Goal: Share content: Share content

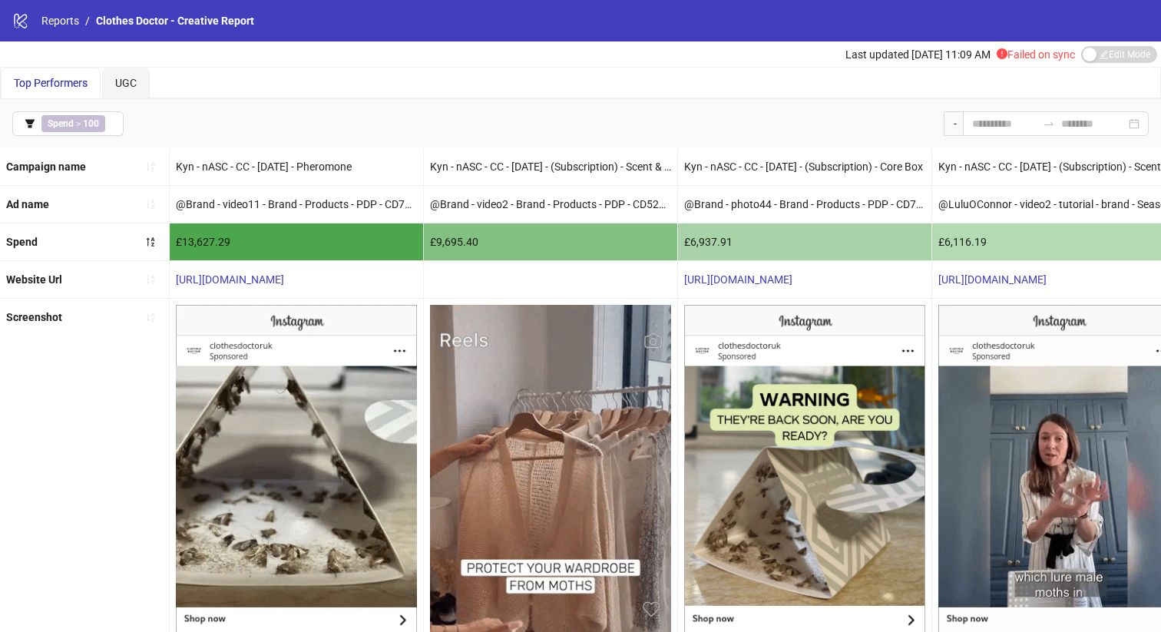
scroll to position [283, 0]
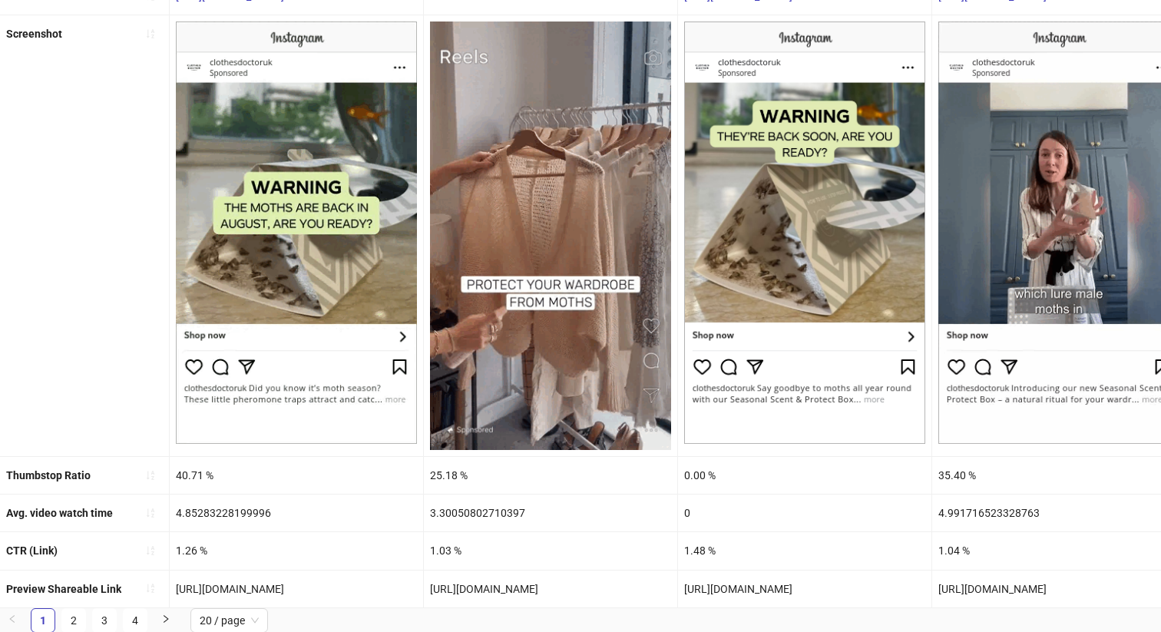
click at [287, 587] on div "[URL][DOMAIN_NAME]" at bounding box center [296, 589] width 253 height 37
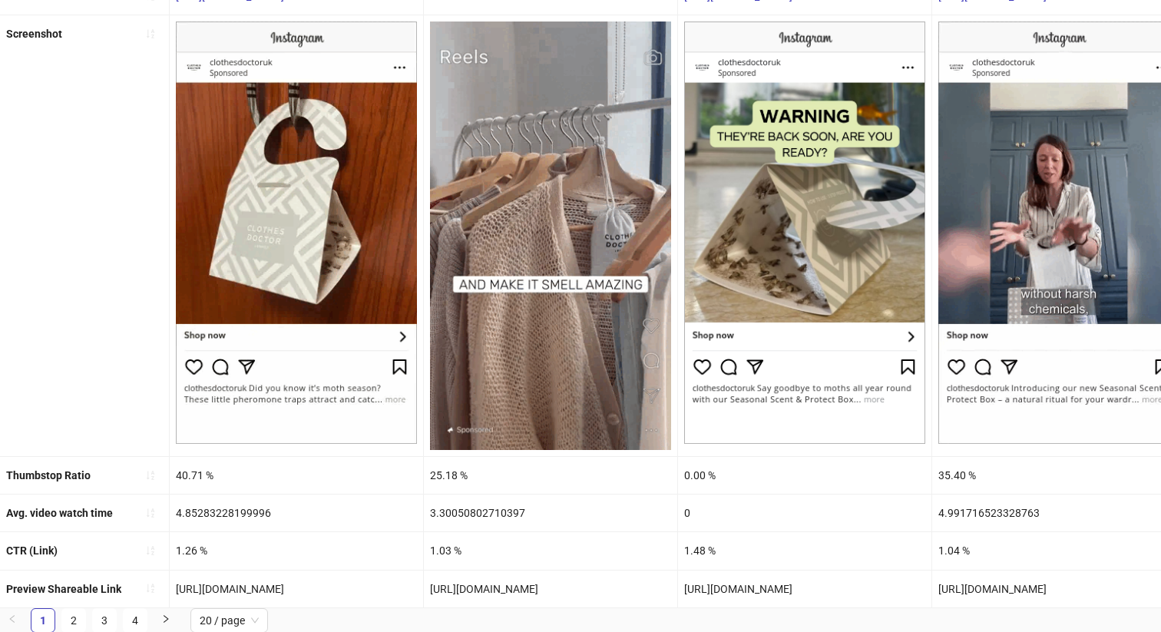
click at [287, 587] on div "[URL][DOMAIN_NAME]" at bounding box center [296, 589] width 253 height 37
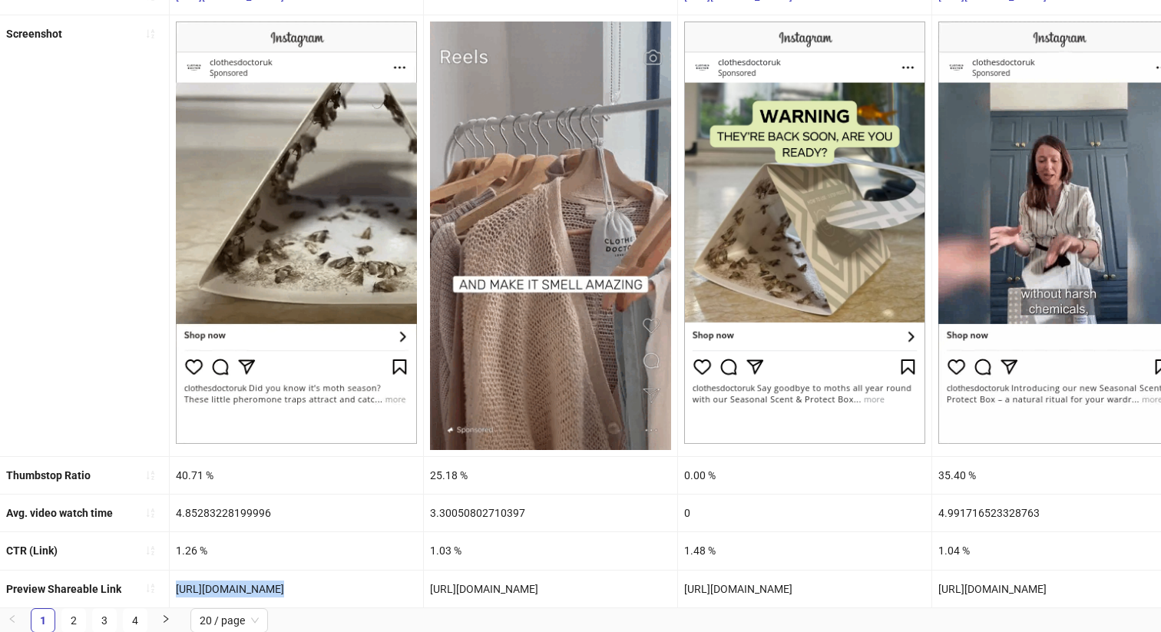
click at [287, 587] on div "[URL][DOMAIN_NAME]" at bounding box center [296, 589] width 253 height 37
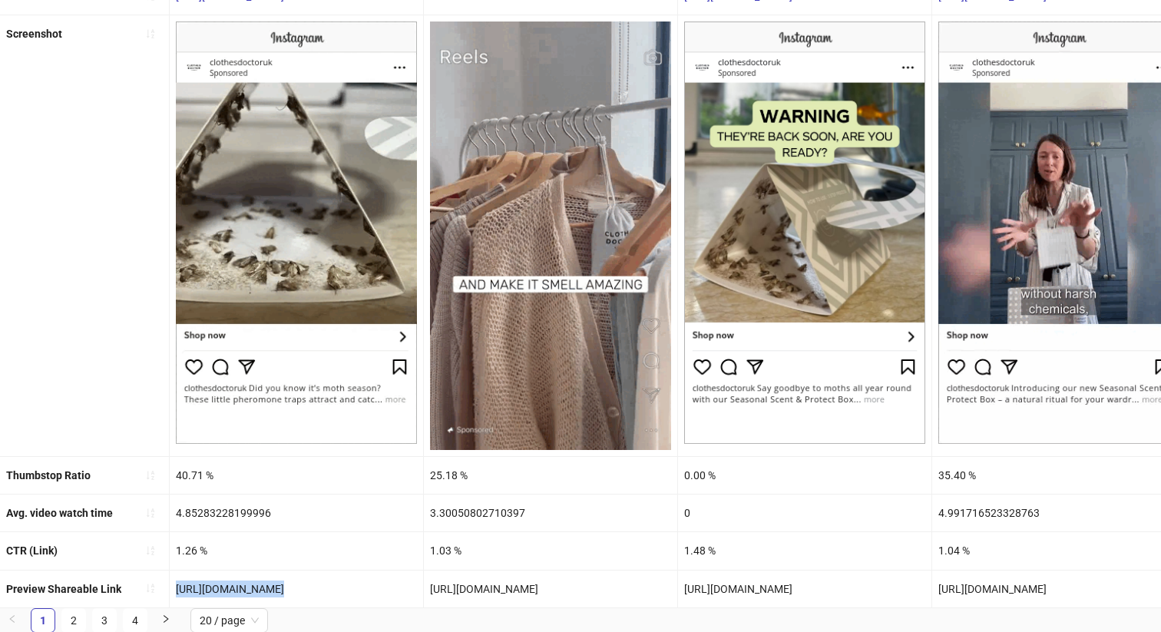
copy div "[URL][DOMAIN_NAME]"
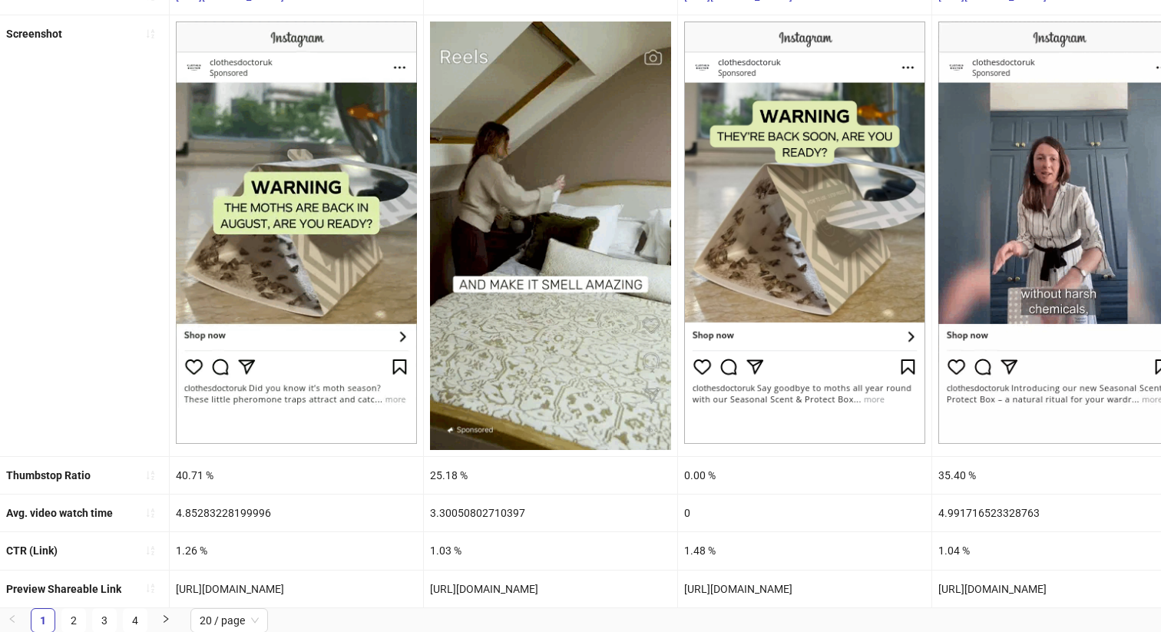
click at [475, 585] on div "[URL][DOMAIN_NAME]" at bounding box center [550, 589] width 253 height 37
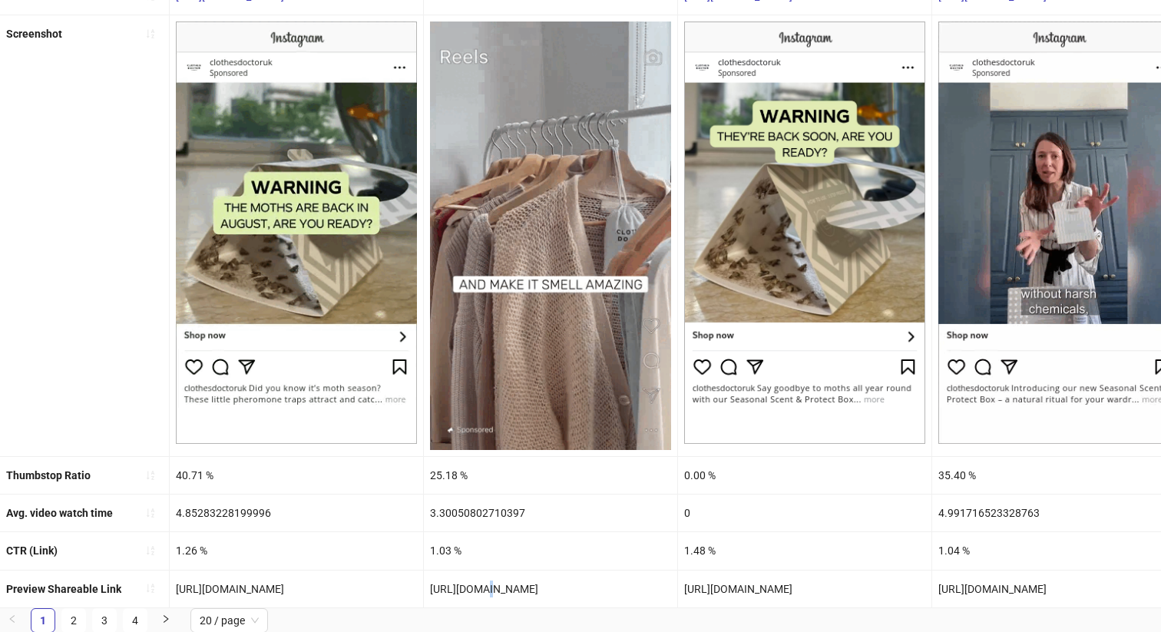
click at [475, 585] on div "[URL][DOMAIN_NAME]" at bounding box center [550, 589] width 253 height 37
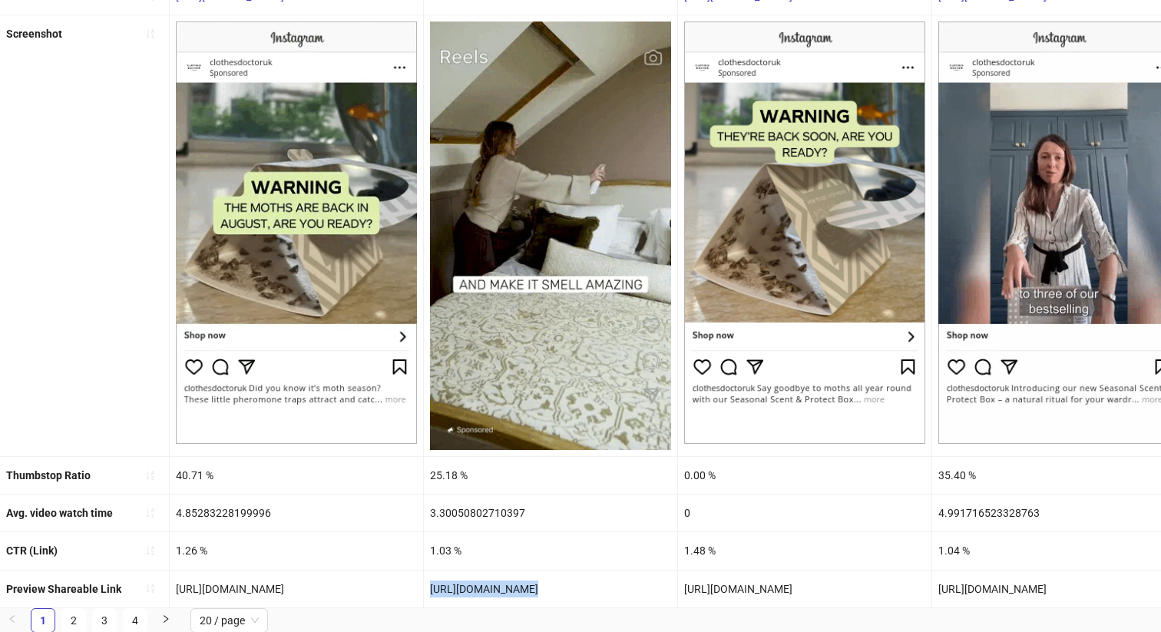
click at [475, 585] on div "[URL][DOMAIN_NAME]" at bounding box center [550, 589] width 253 height 37
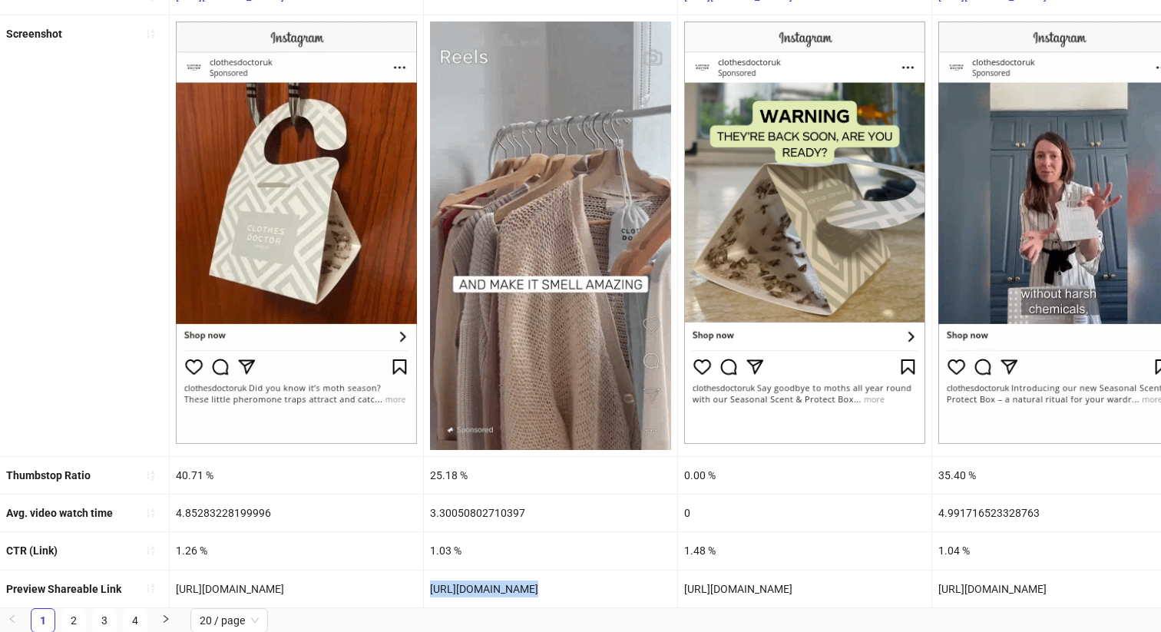
copy div "[URL][DOMAIN_NAME]"
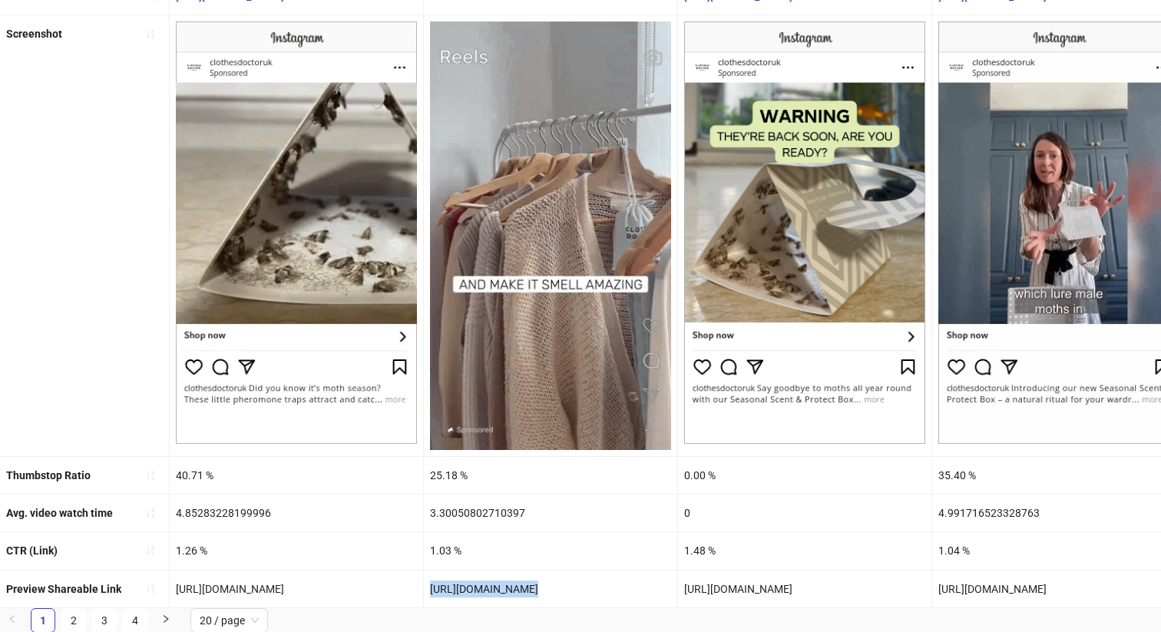
copy div "[URL][DOMAIN_NAME]"
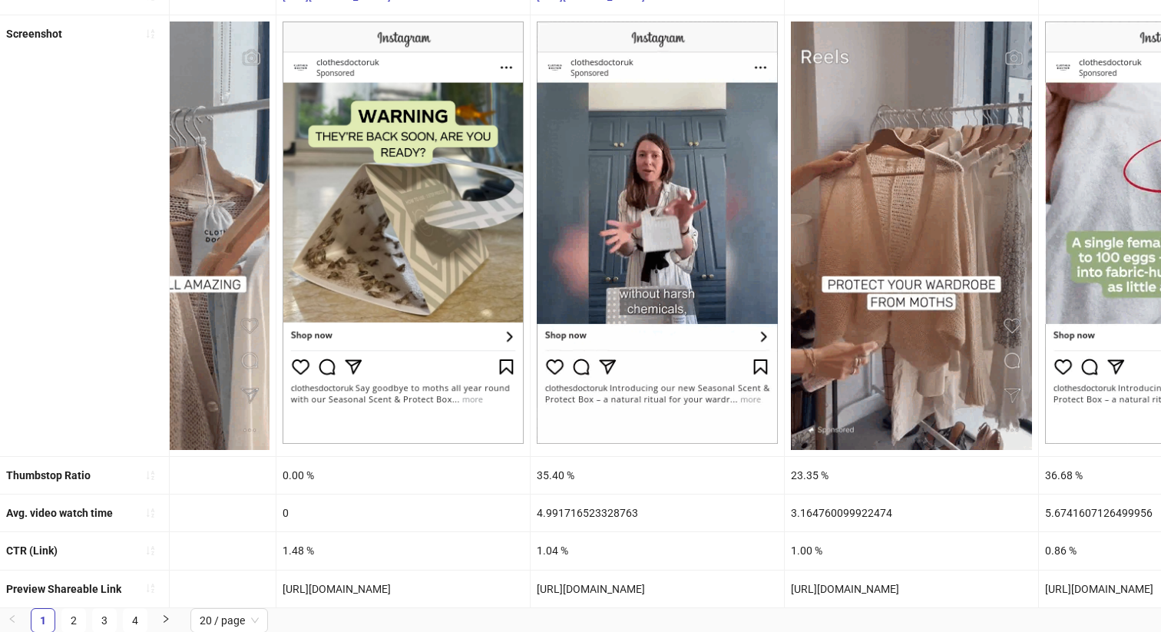
click at [589, 591] on div "[URL][DOMAIN_NAME]" at bounding box center [657, 589] width 253 height 37
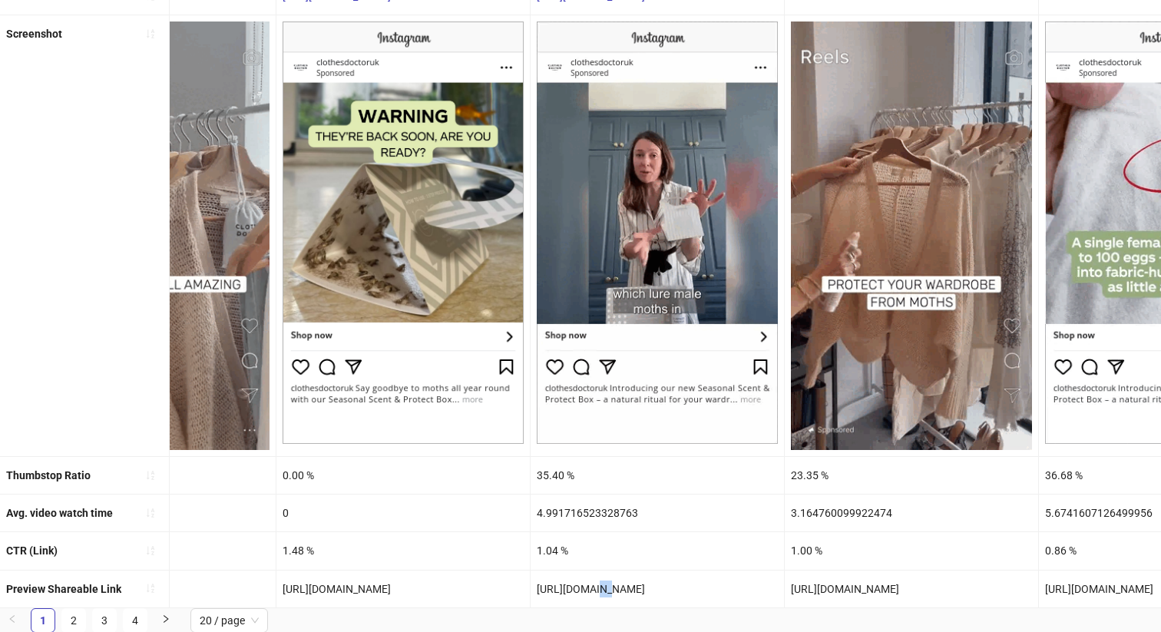
click at [589, 591] on div "[URL][DOMAIN_NAME]" at bounding box center [657, 589] width 253 height 37
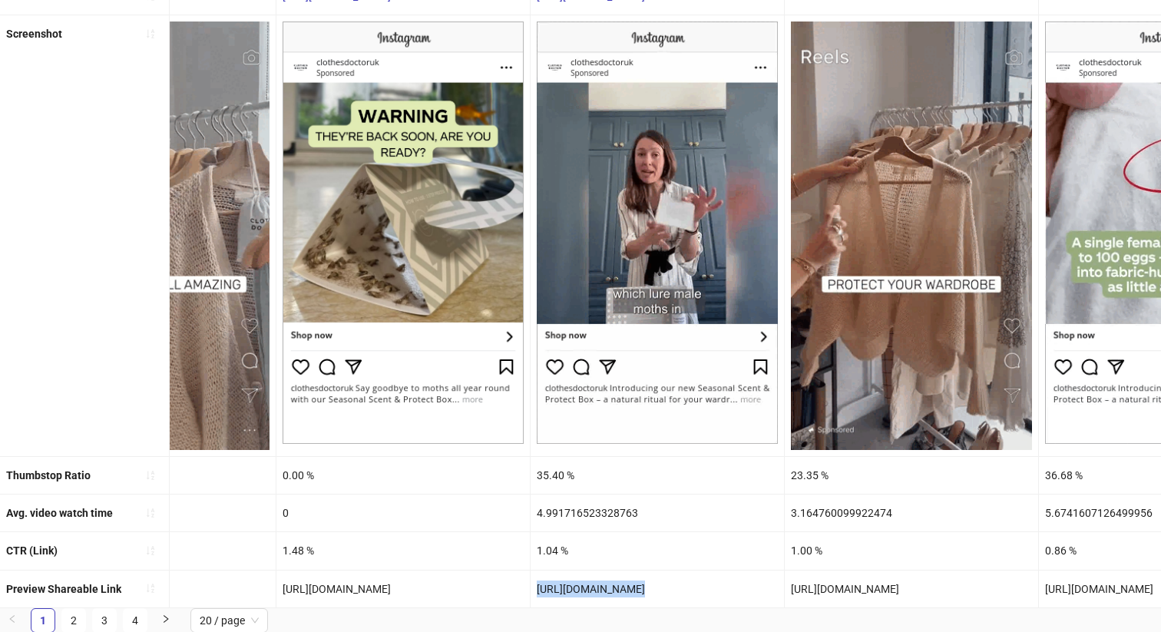
click at [589, 591] on div "[URL][DOMAIN_NAME]" at bounding box center [657, 589] width 253 height 37
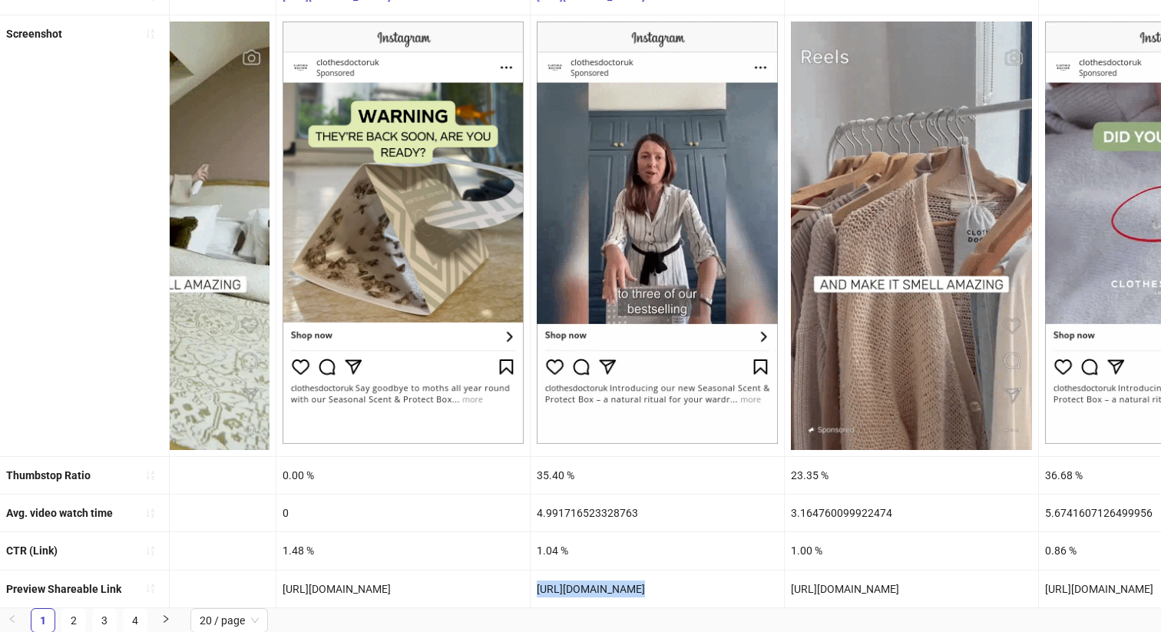
copy div "[URL][DOMAIN_NAME]"
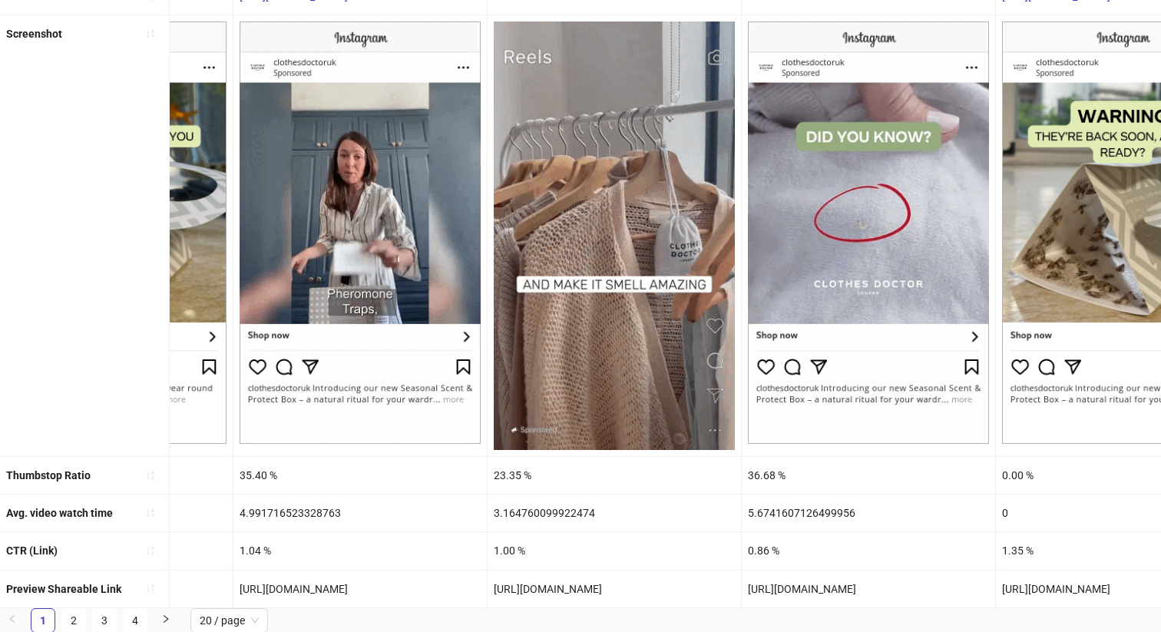
click at [594, 592] on div "[URL][DOMAIN_NAME]" at bounding box center [614, 589] width 253 height 37
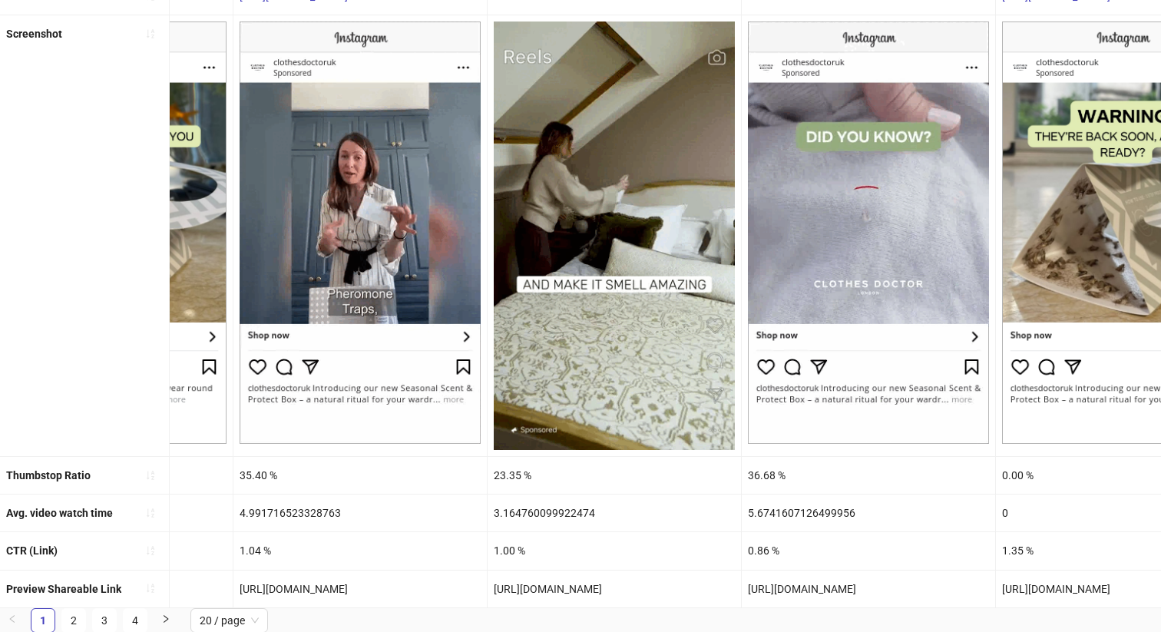
click at [594, 592] on div "[URL][DOMAIN_NAME]" at bounding box center [614, 589] width 253 height 37
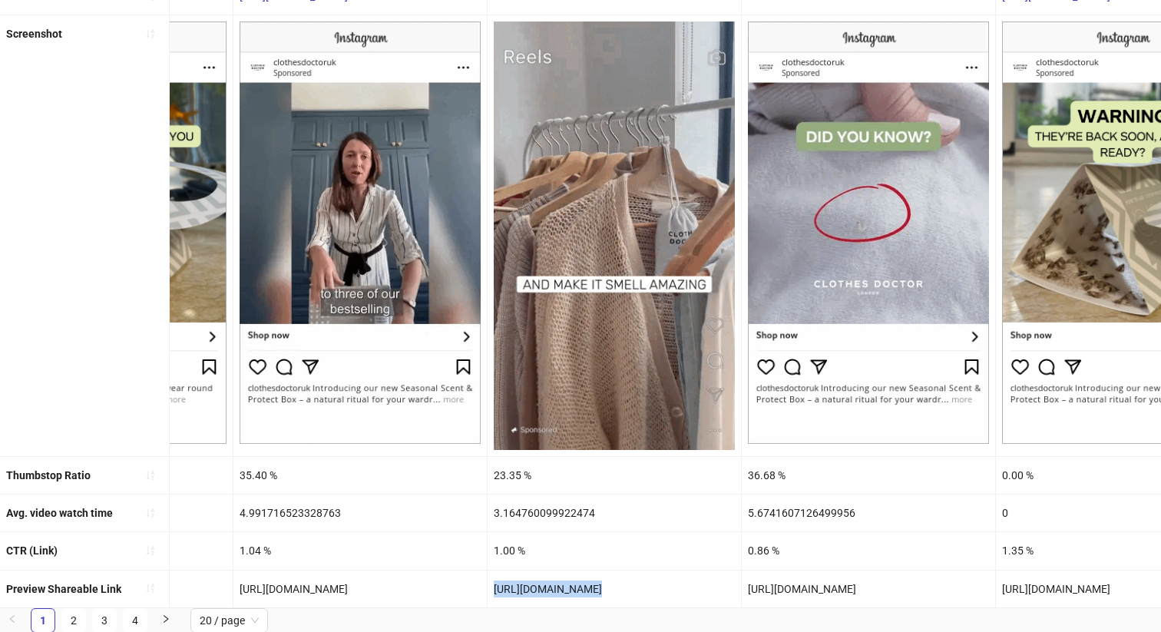
click at [594, 592] on div "[URL][DOMAIN_NAME]" at bounding box center [614, 589] width 253 height 37
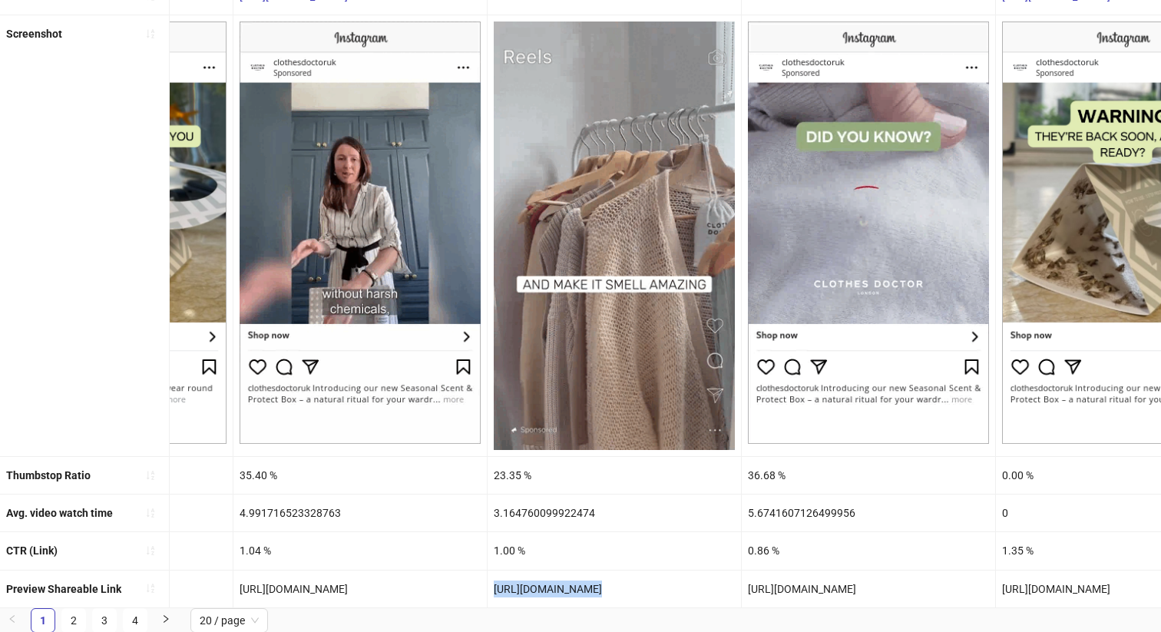
copy div "[URL][DOMAIN_NAME]"
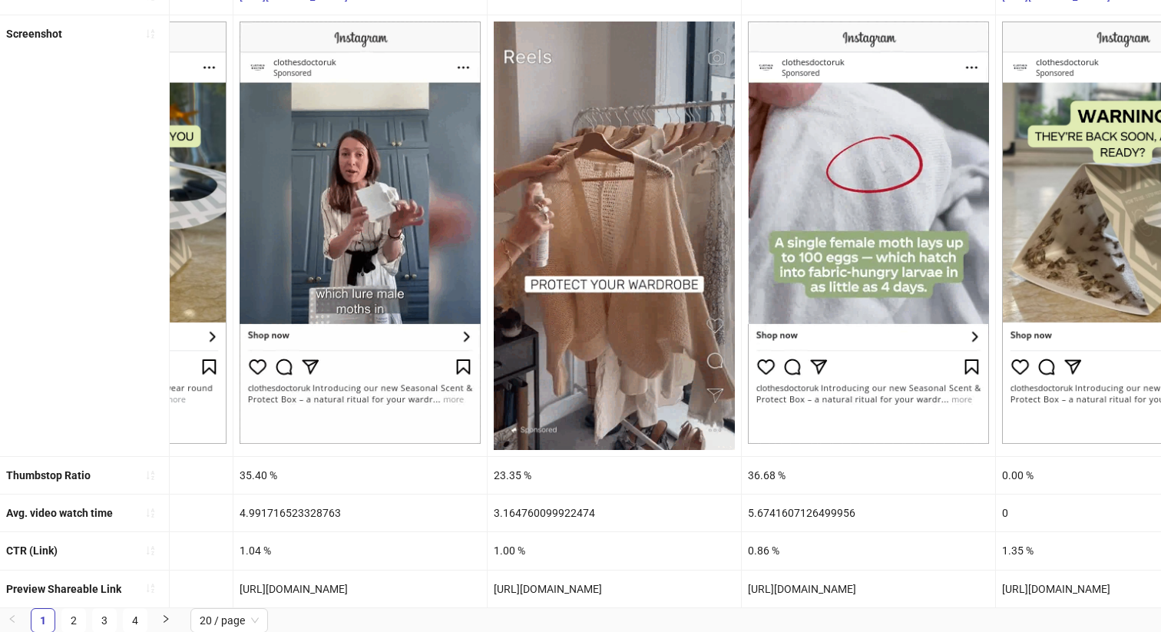
click at [806, 591] on div "[URL][DOMAIN_NAME]" at bounding box center [868, 589] width 253 height 37
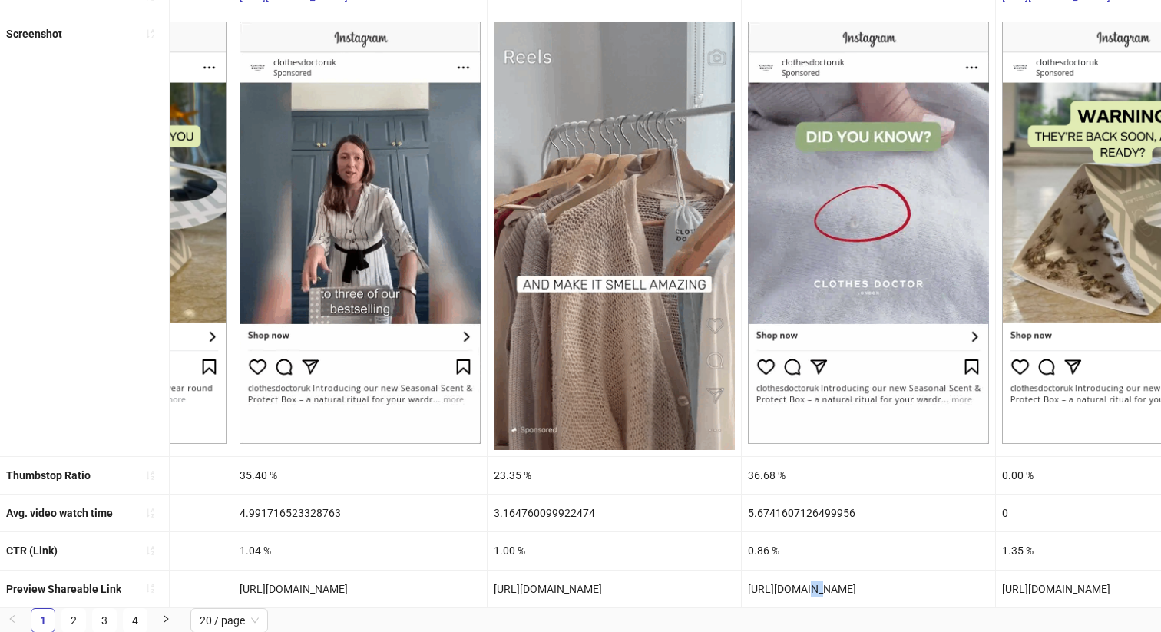
click at [806, 591] on div "[URL][DOMAIN_NAME]" at bounding box center [868, 589] width 253 height 37
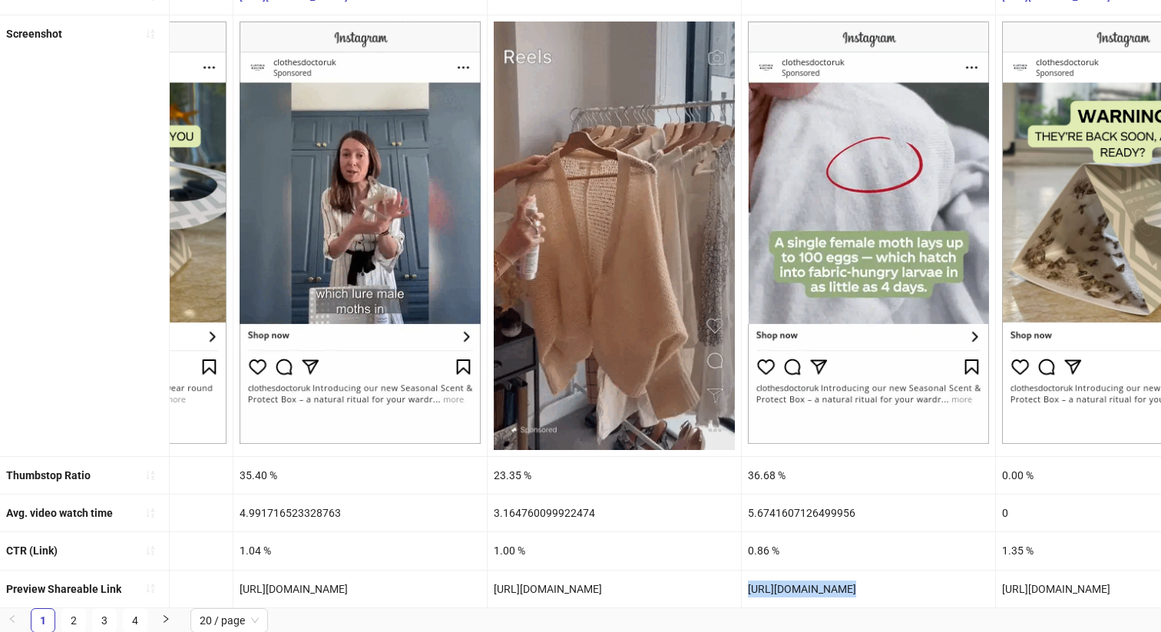
click at [806, 591] on div "[URL][DOMAIN_NAME]" at bounding box center [868, 589] width 253 height 37
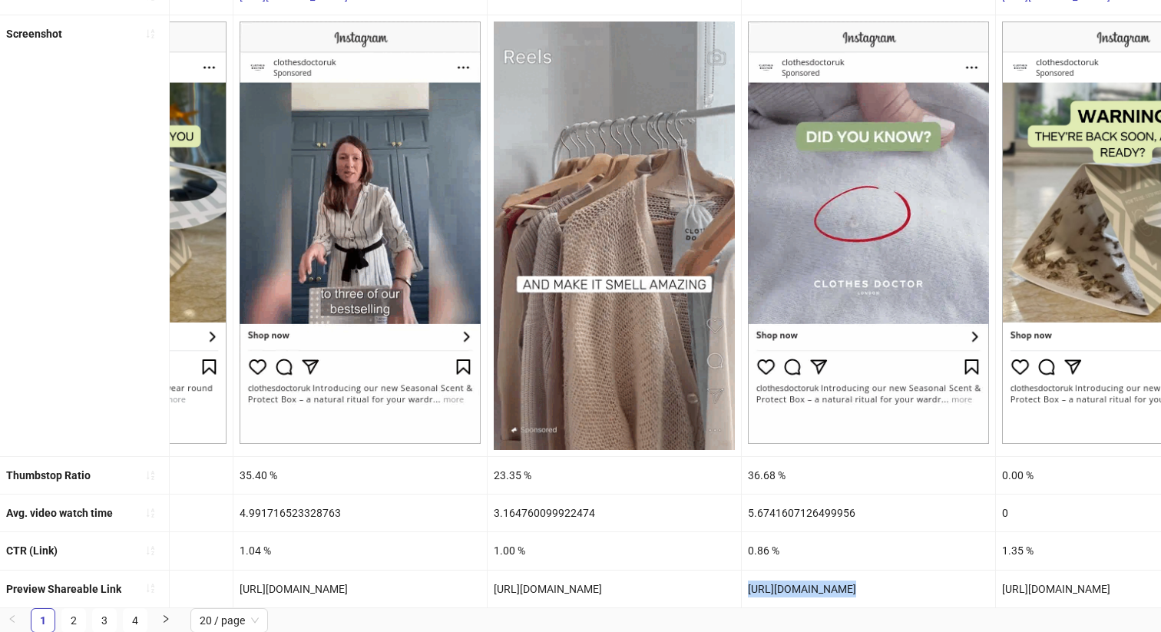
copy div "[URL][DOMAIN_NAME]"
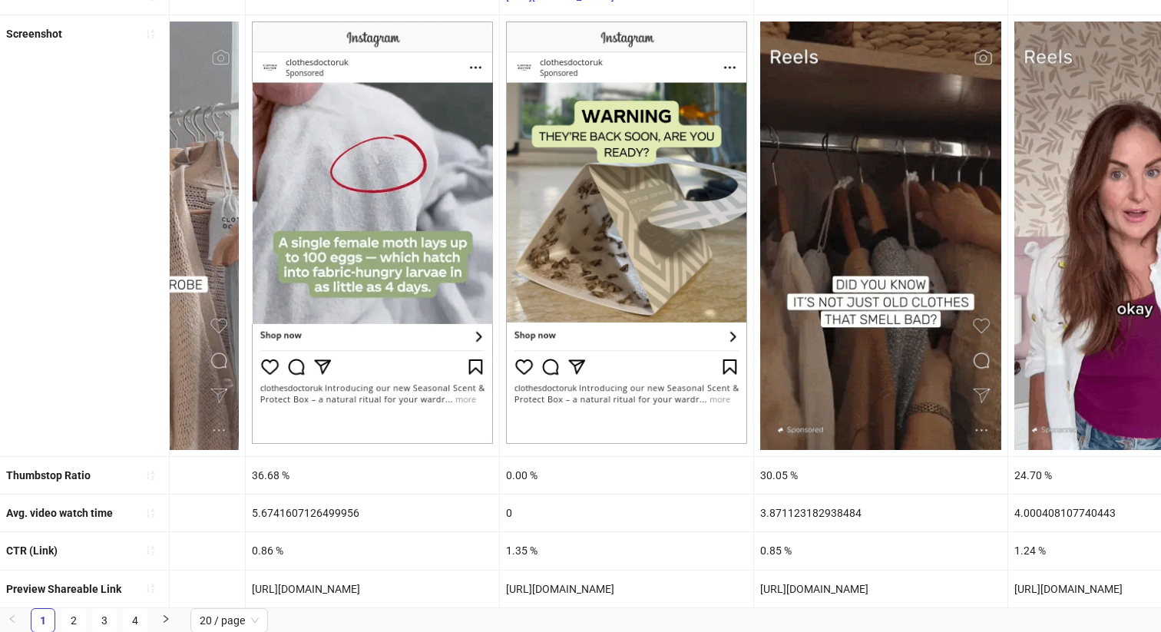
click at [910, 585] on div "[URL][DOMAIN_NAME]" at bounding box center [880, 589] width 253 height 37
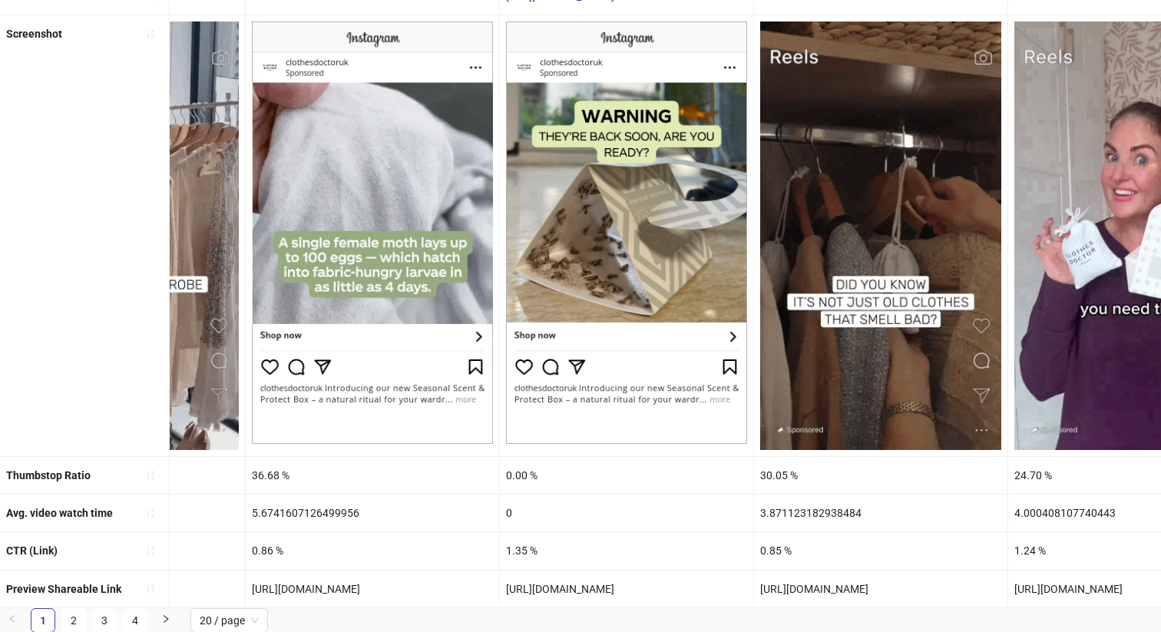
click at [910, 585] on div "[URL][DOMAIN_NAME]" at bounding box center [880, 589] width 253 height 37
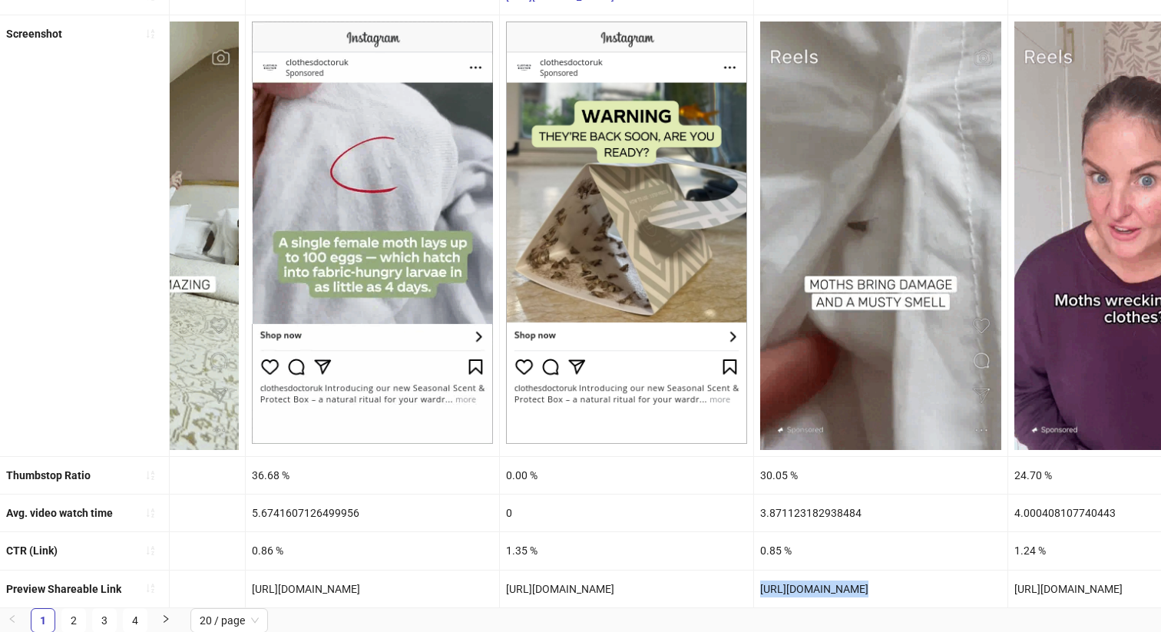
click at [910, 585] on div "[URL][DOMAIN_NAME]" at bounding box center [880, 589] width 253 height 37
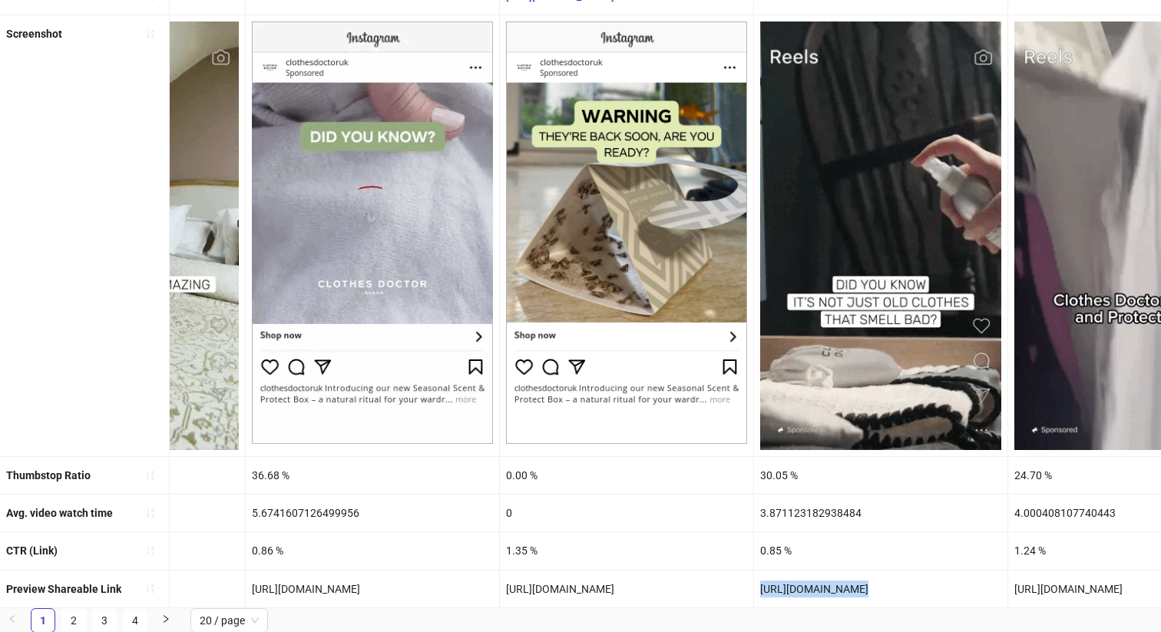
copy div "[URL][DOMAIN_NAME]"
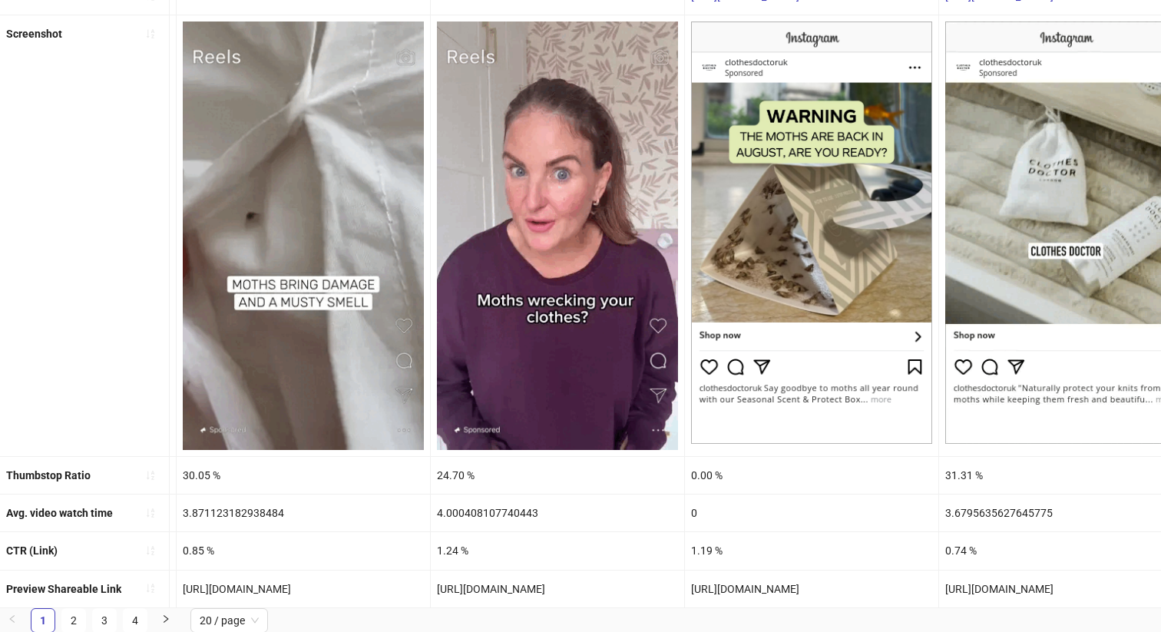
click at [488, 590] on div "[URL][DOMAIN_NAME]" at bounding box center [557, 589] width 253 height 37
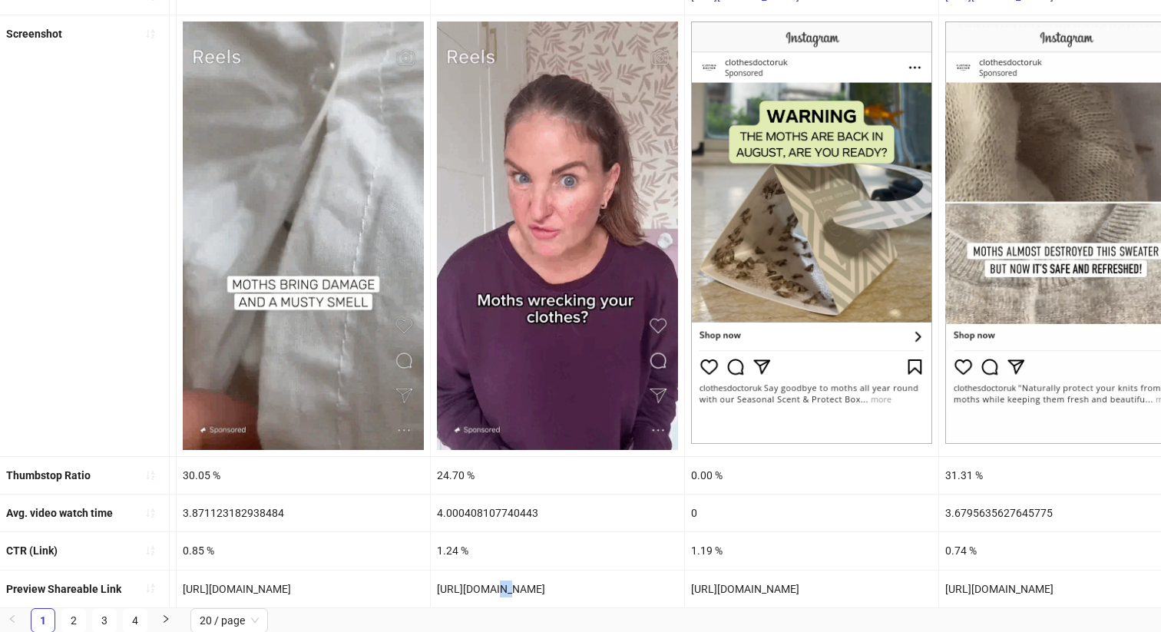
click at [488, 590] on div "[URL][DOMAIN_NAME]" at bounding box center [557, 589] width 253 height 37
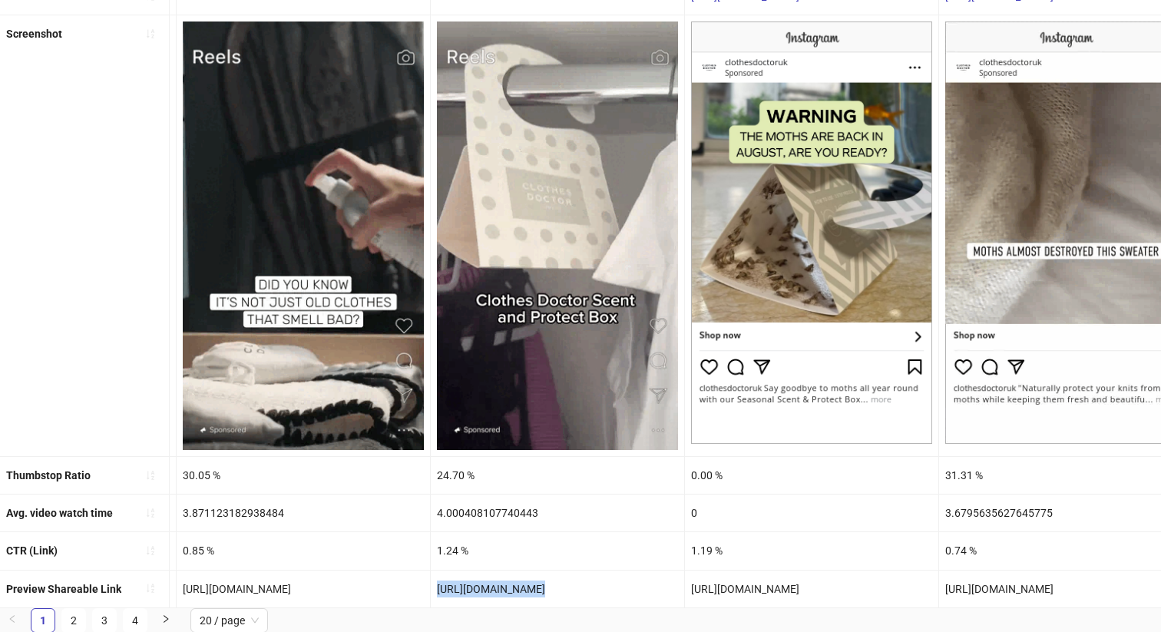
click at [488, 590] on div "[URL][DOMAIN_NAME]" at bounding box center [557, 589] width 253 height 37
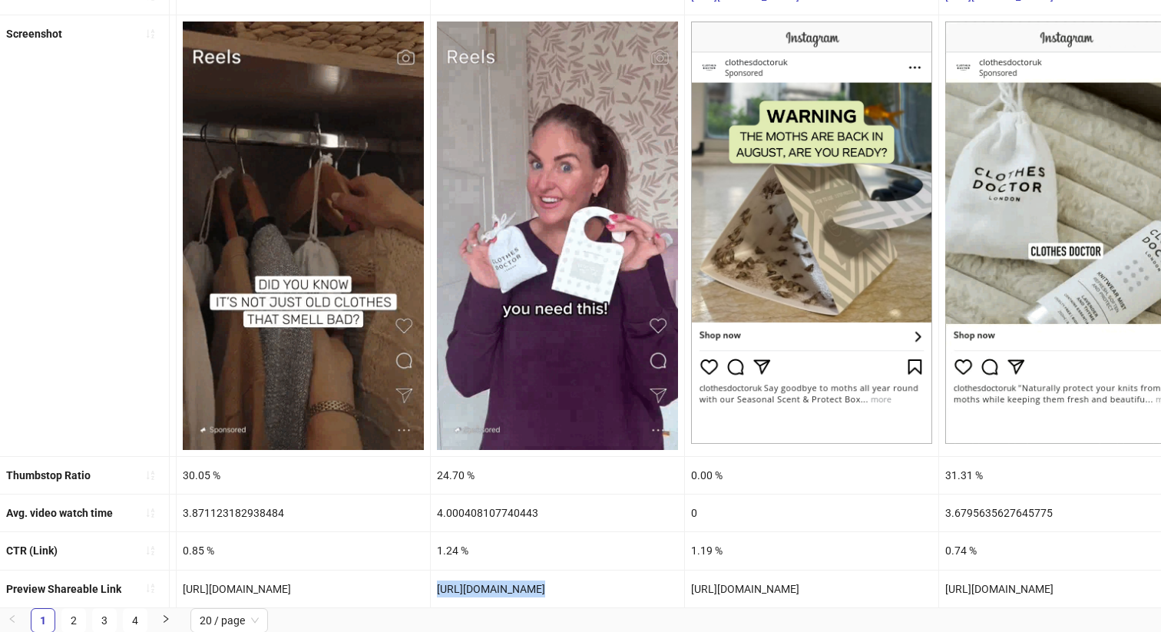
copy div "[URL][DOMAIN_NAME]"
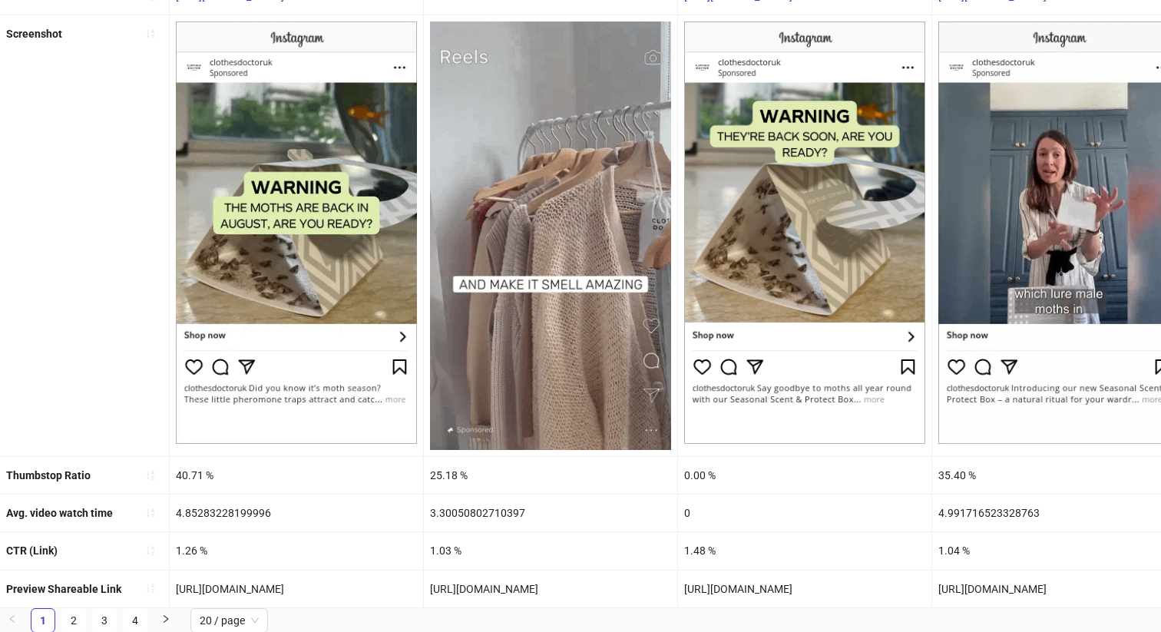
click at [281, 592] on div "[URL][DOMAIN_NAME]" at bounding box center [296, 589] width 253 height 37
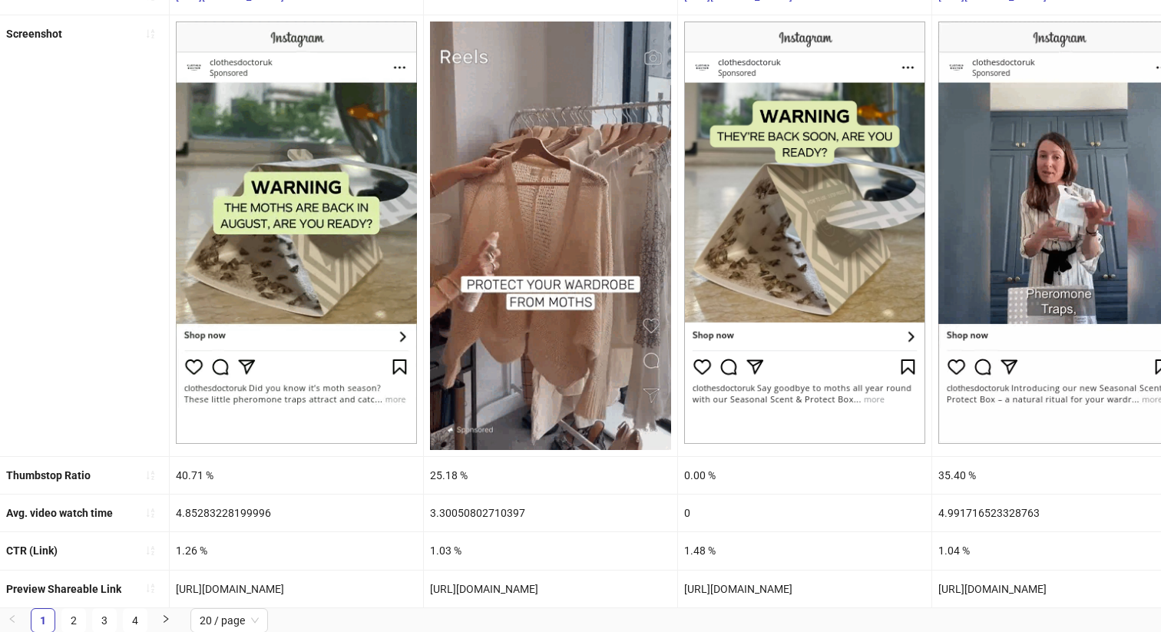
click at [281, 592] on div "[URL][DOMAIN_NAME]" at bounding box center [296, 589] width 253 height 37
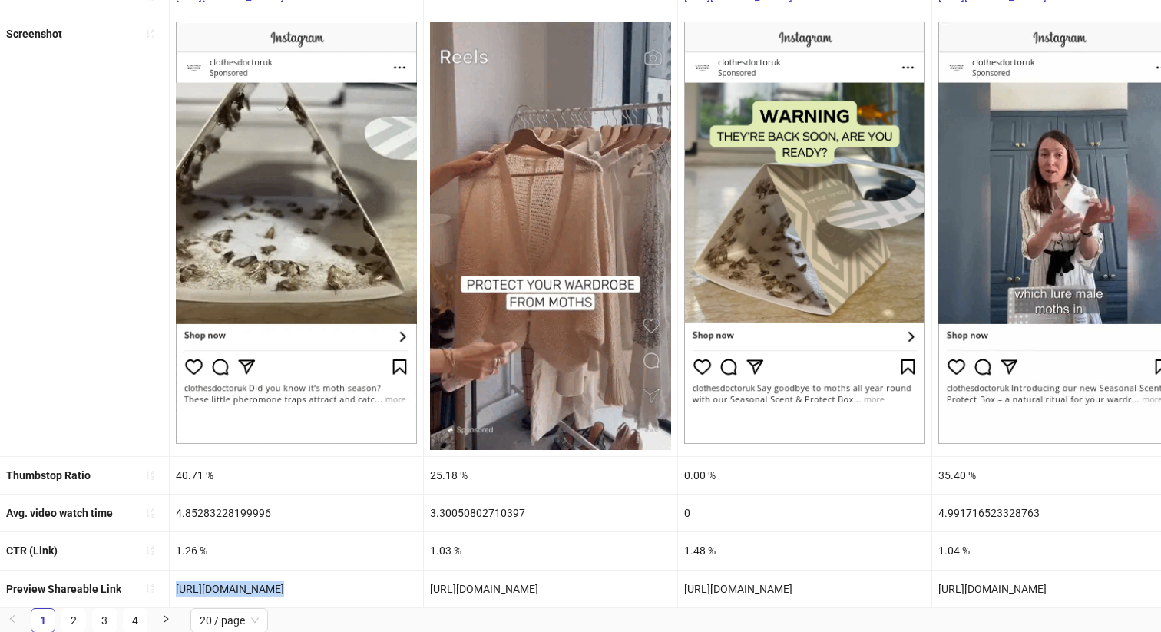
click at [281, 592] on div "[URL][DOMAIN_NAME]" at bounding box center [296, 589] width 253 height 37
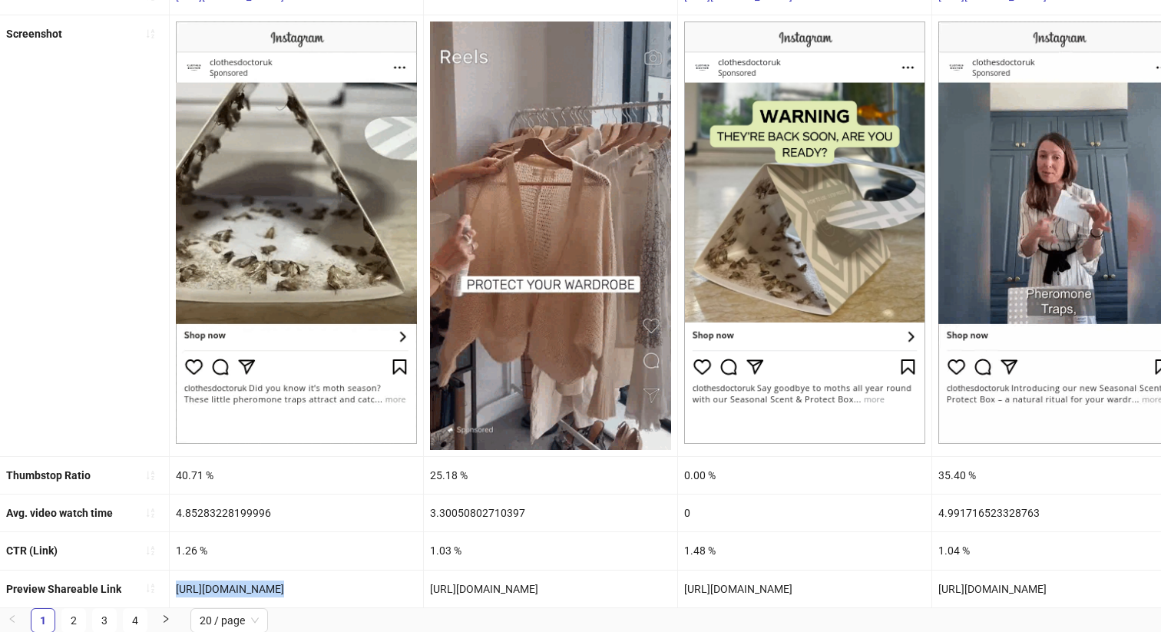
copy div "[URL][DOMAIN_NAME]"
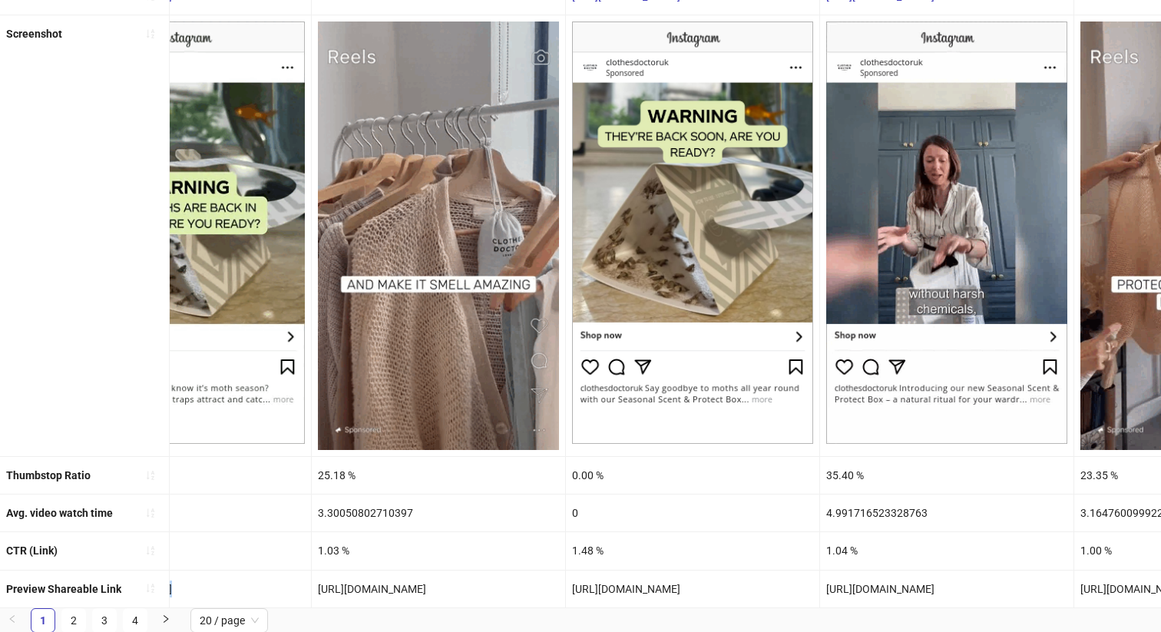
scroll to position [0, 195]
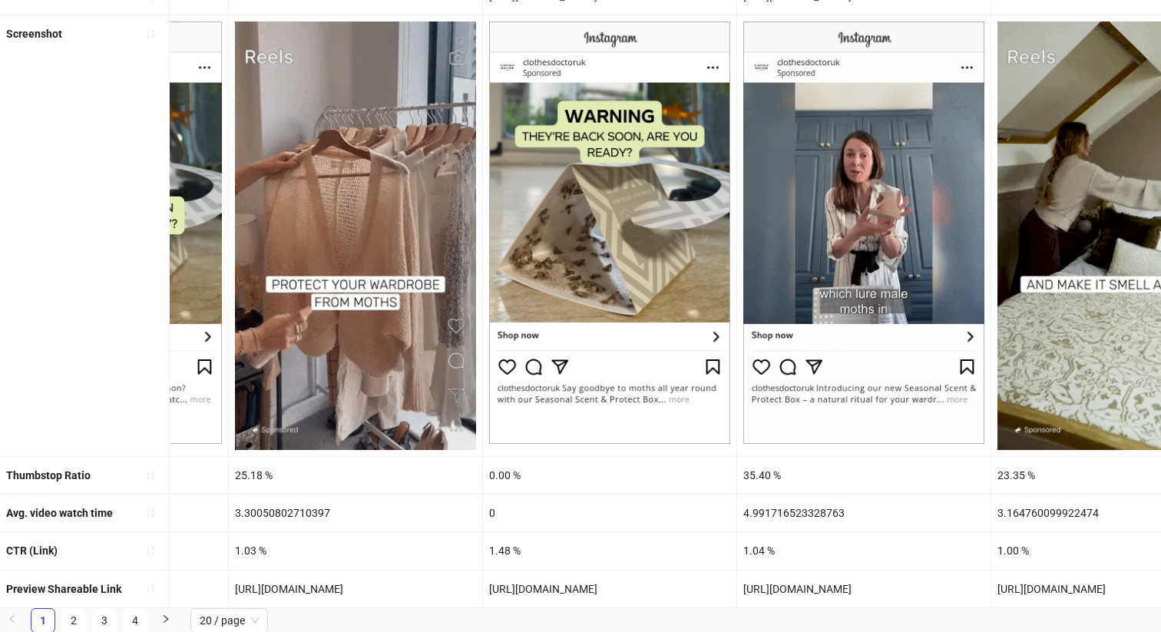
click at [574, 591] on div "[URL][DOMAIN_NAME]" at bounding box center [609, 589] width 253 height 37
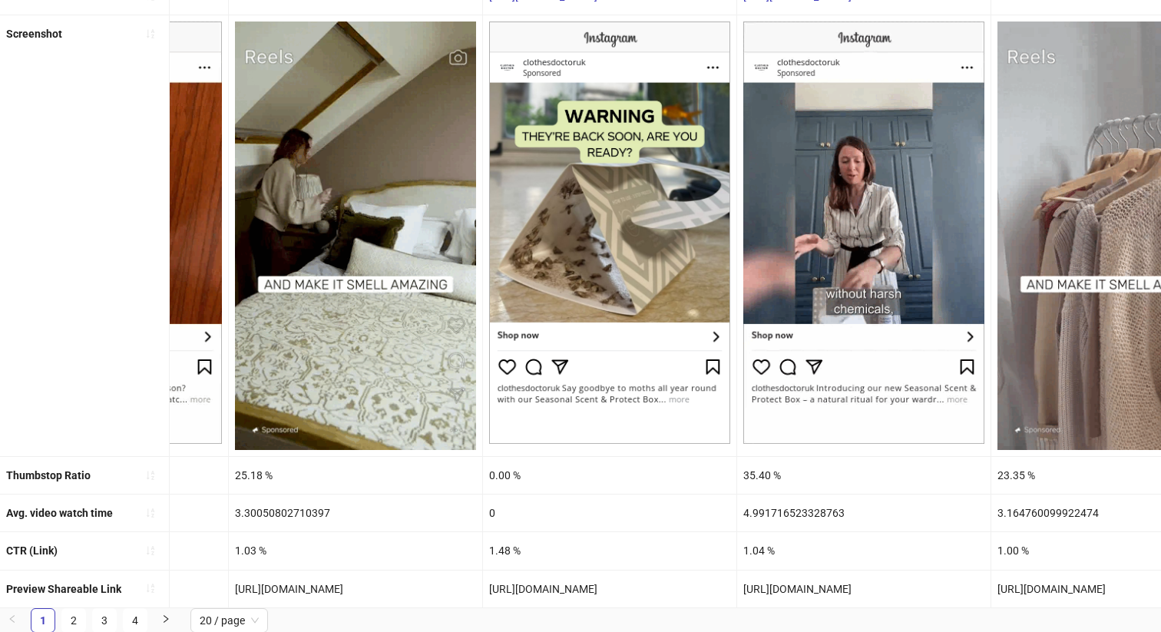
click at [574, 591] on div "[URL][DOMAIN_NAME]" at bounding box center [609, 589] width 253 height 37
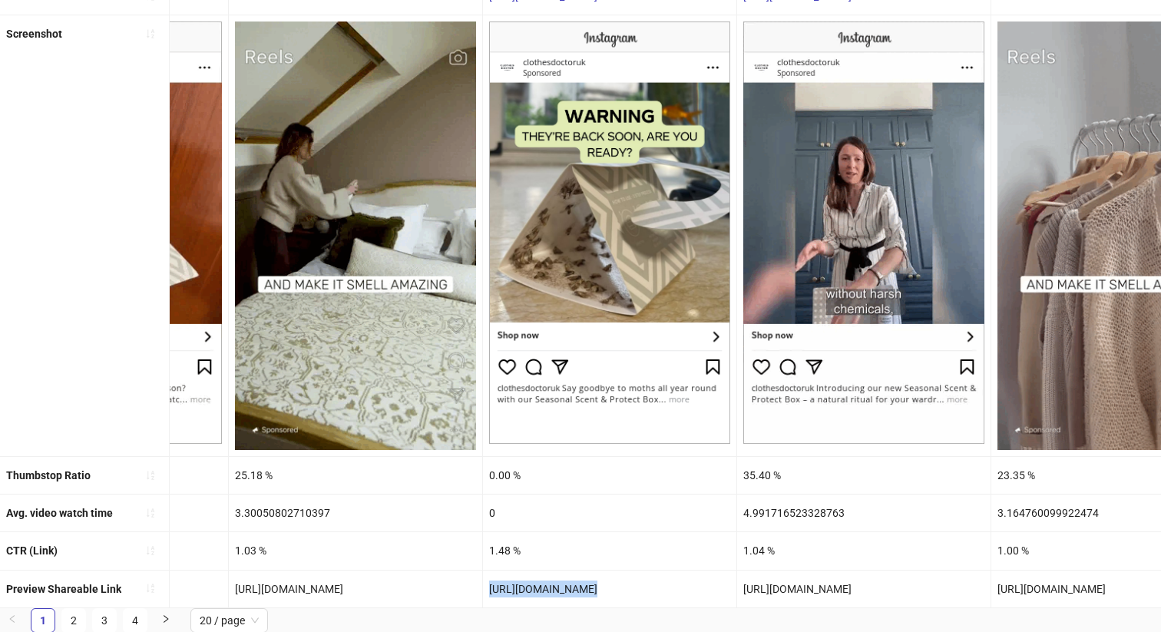
click at [574, 591] on div "[URL][DOMAIN_NAME]" at bounding box center [609, 589] width 253 height 37
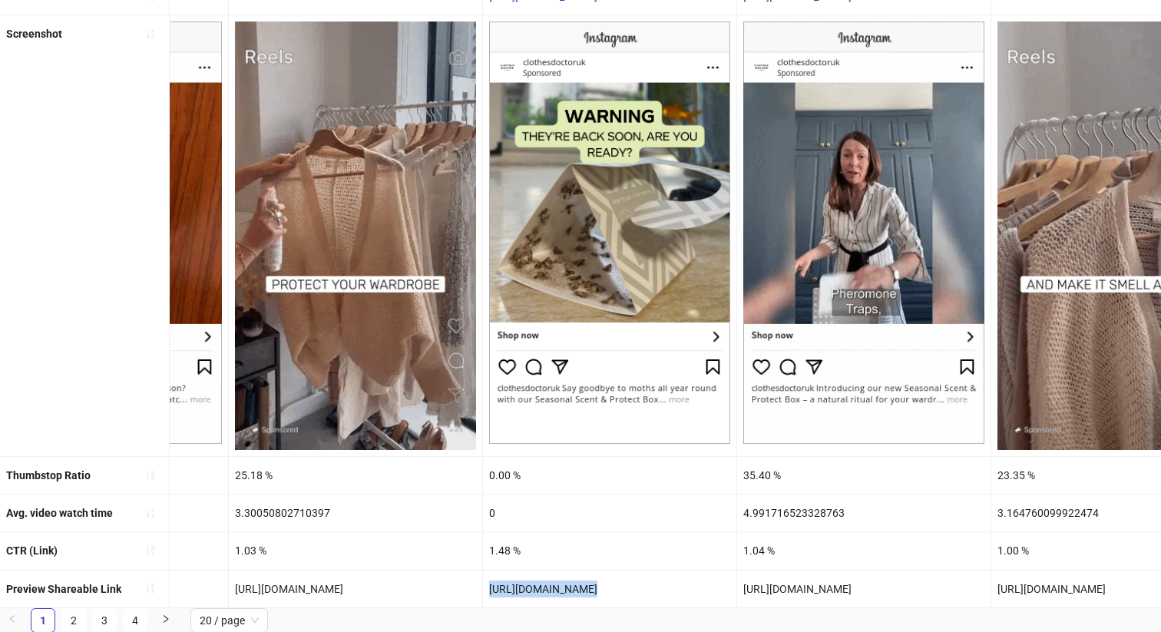
copy div "[URL][DOMAIN_NAME]"
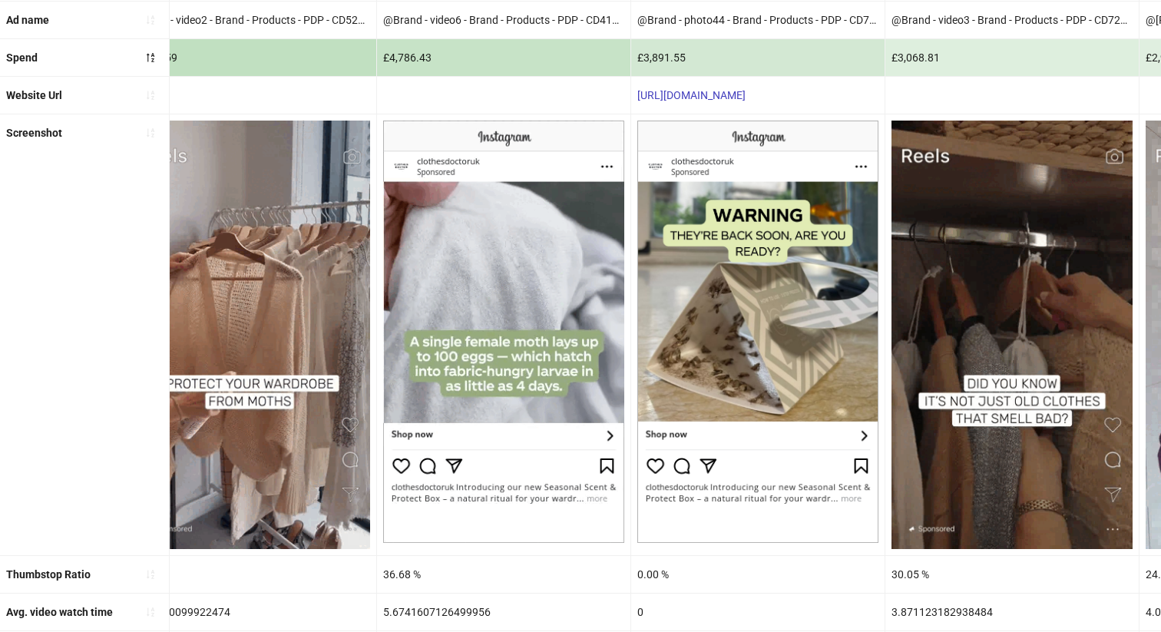
scroll to position [283, 0]
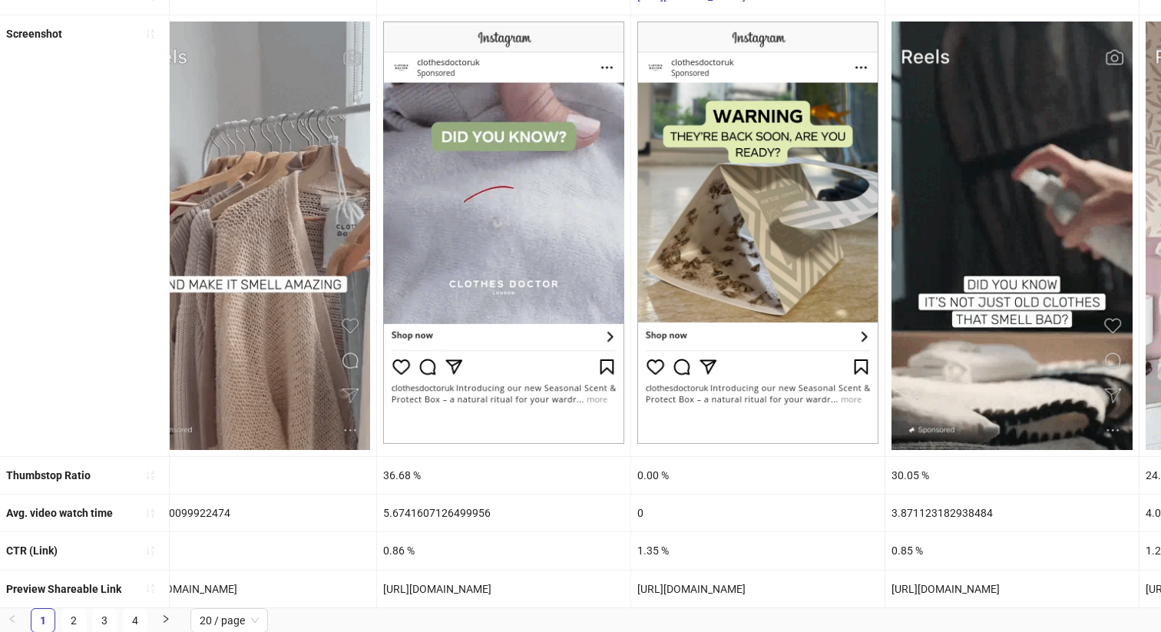
click at [720, 580] on div "[URL][DOMAIN_NAME]" at bounding box center [757, 589] width 253 height 37
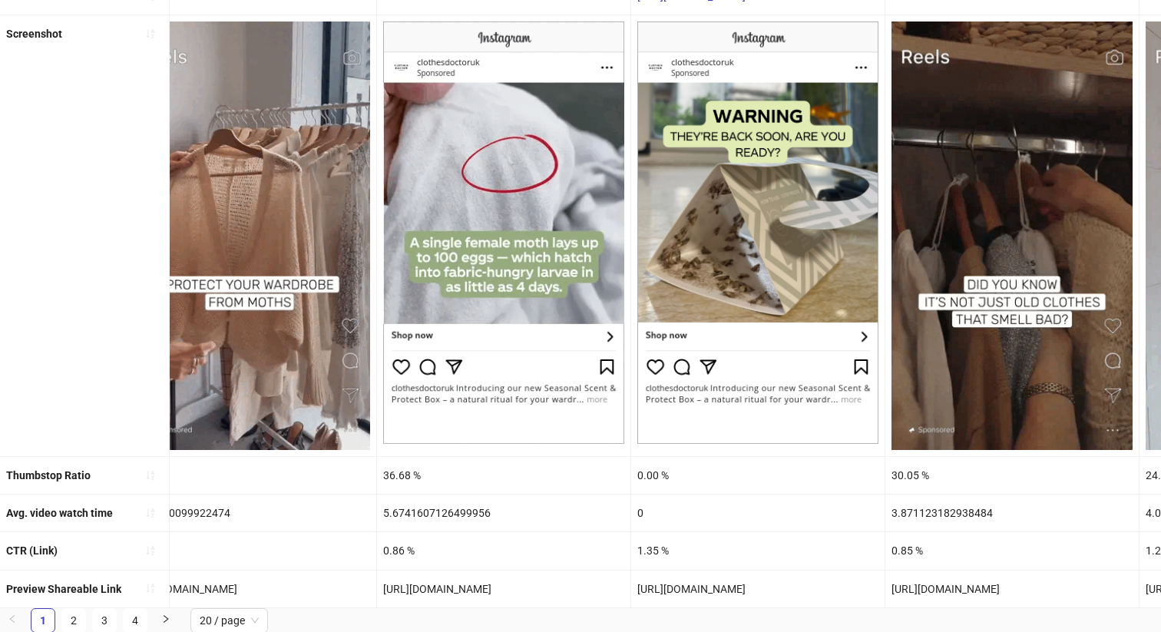
click at [720, 580] on div "[URL][DOMAIN_NAME]" at bounding box center [757, 589] width 253 height 37
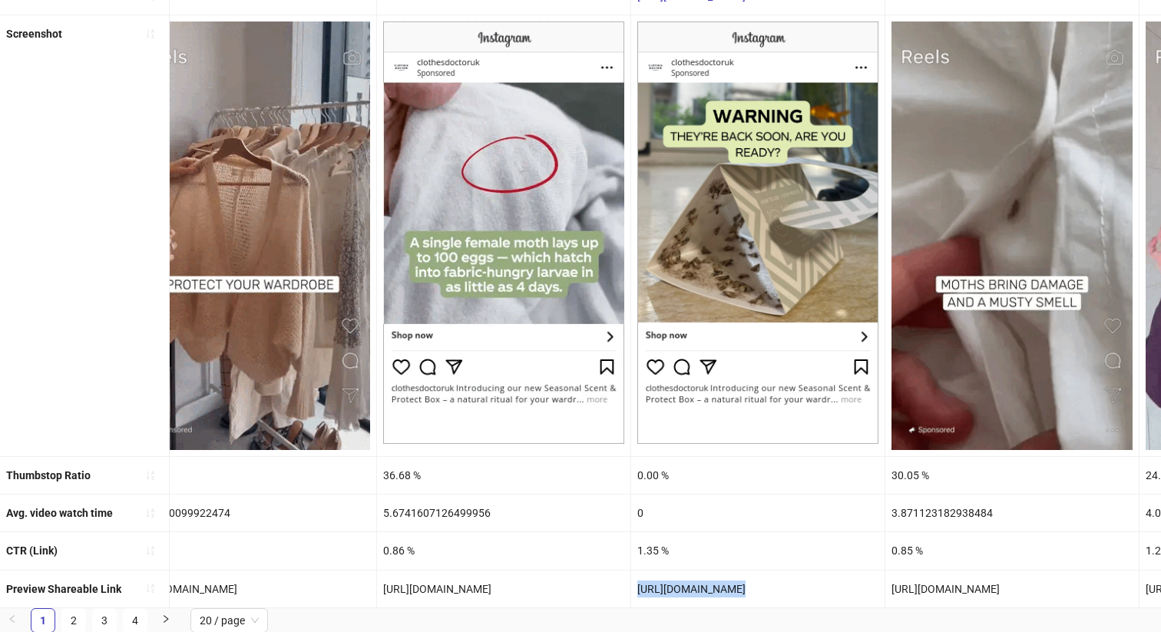
click at [720, 580] on div "[URL][DOMAIN_NAME]" at bounding box center [757, 589] width 253 height 37
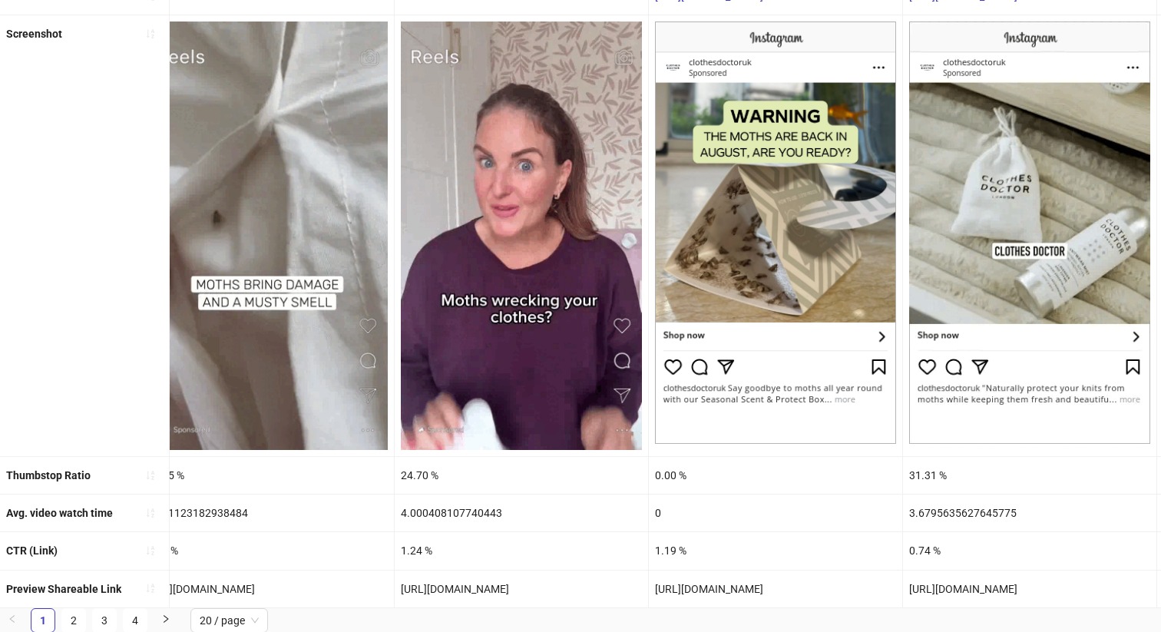
click at [710, 591] on div "[URL][DOMAIN_NAME]" at bounding box center [775, 589] width 253 height 37
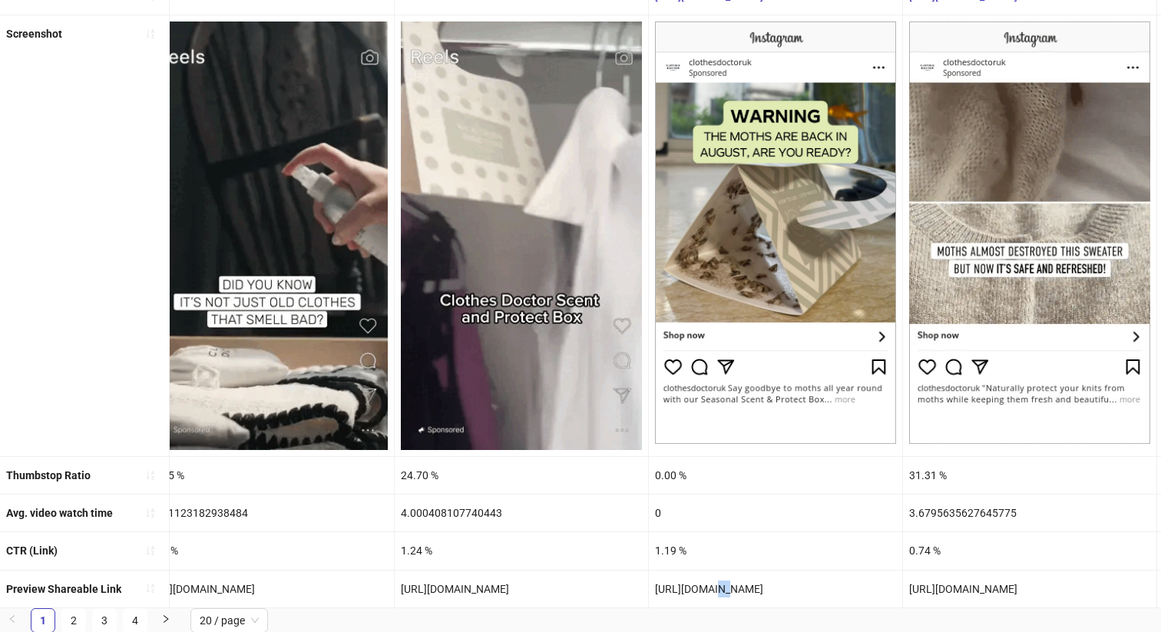
click at [710, 591] on div "[URL][DOMAIN_NAME]" at bounding box center [775, 589] width 253 height 37
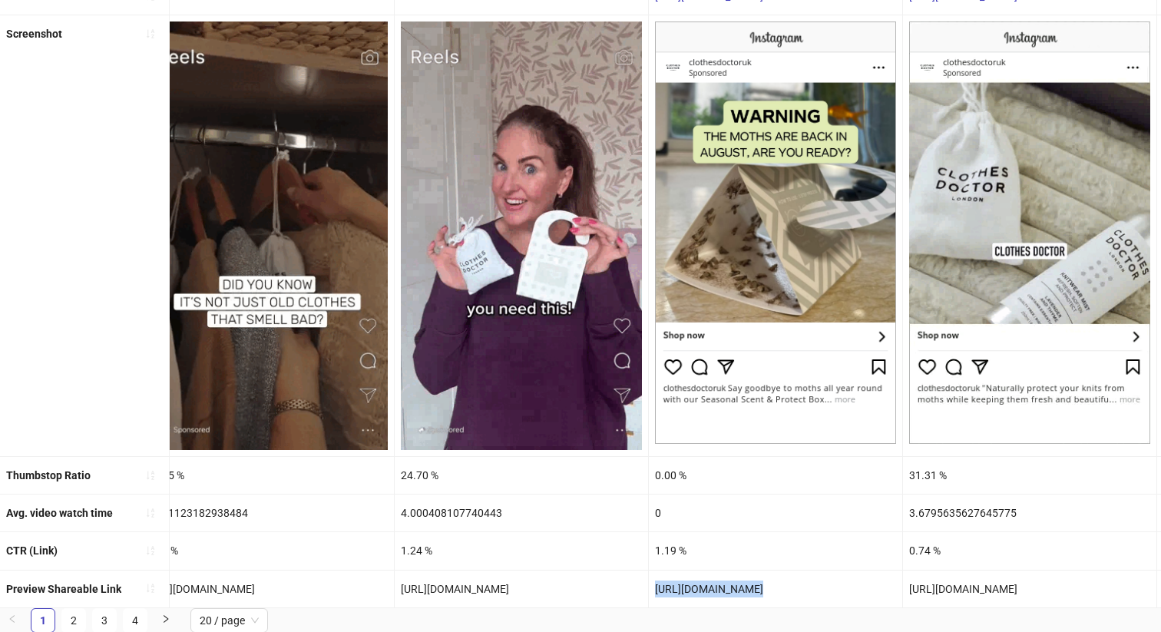
click at [710, 591] on div "[URL][DOMAIN_NAME]" at bounding box center [775, 589] width 253 height 37
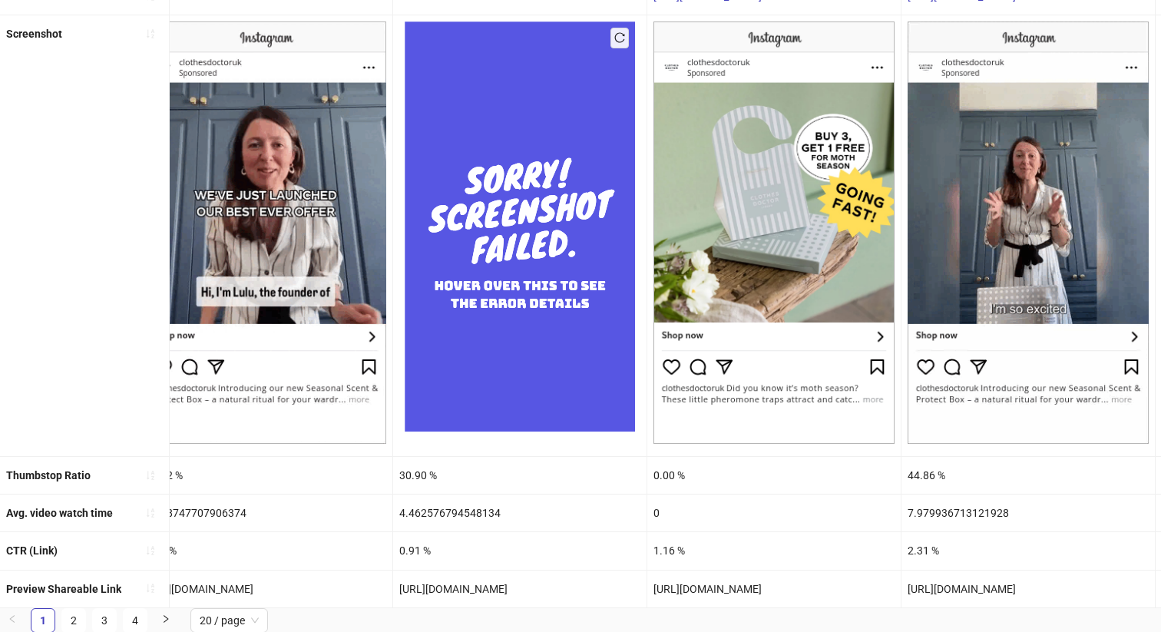
click at [718, 590] on div "[URL][DOMAIN_NAME]" at bounding box center [773, 589] width 253 height 37
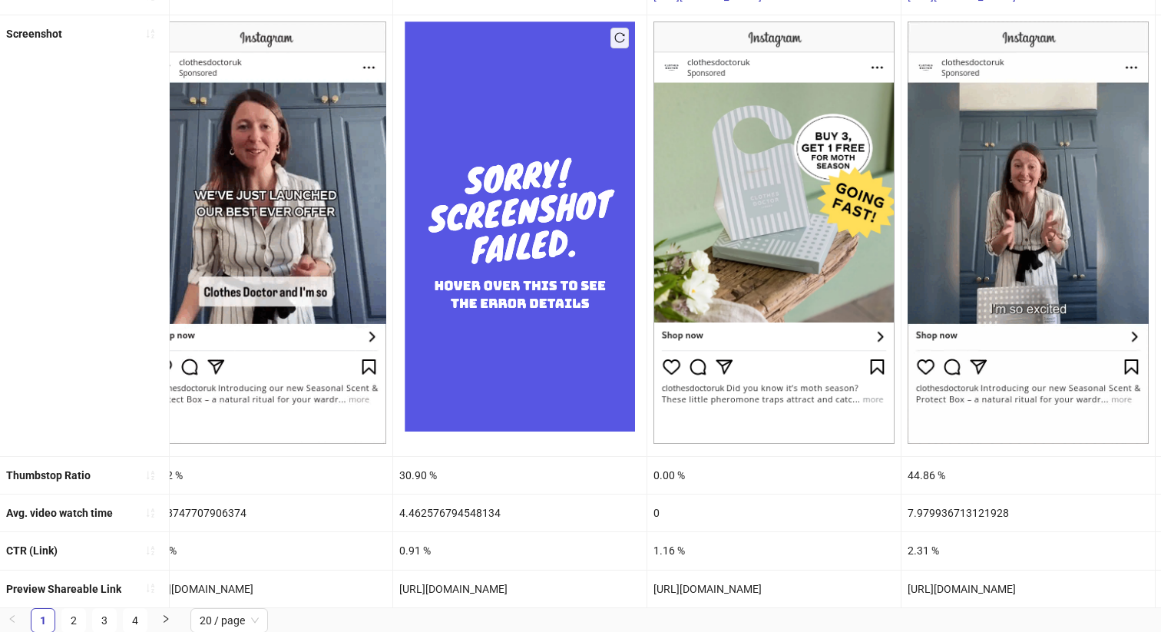
click at [718, 590] on div "[URL][DOMAIN_NAME]" at bounding box center [773, 589] width 253 height 37
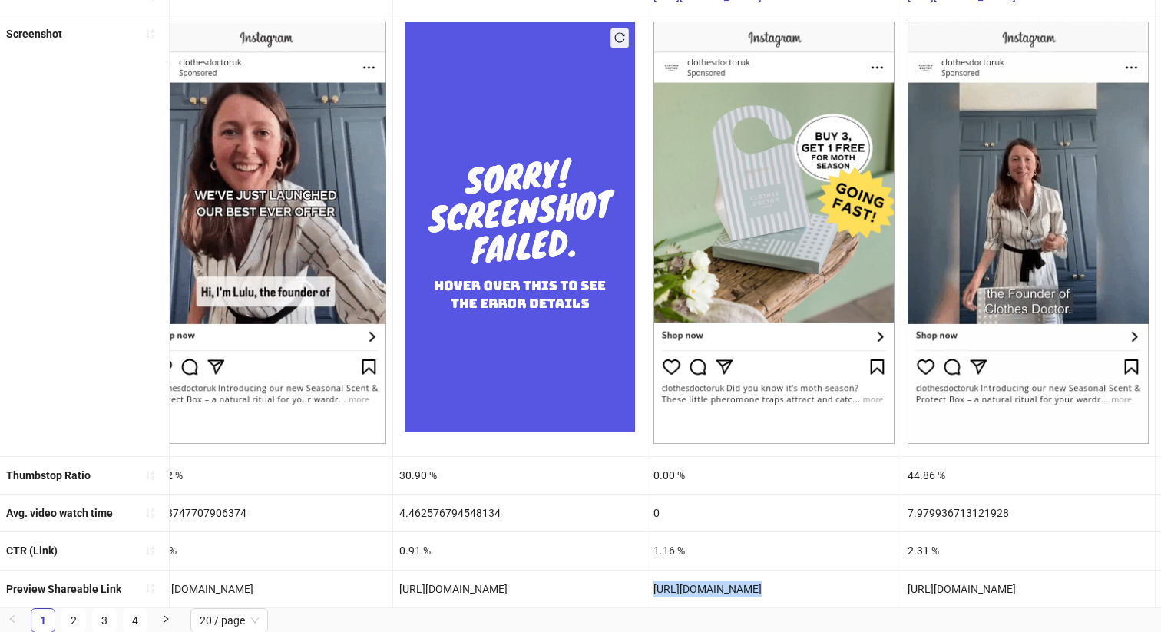
click at [718, 590] on div "[URL][DOMAIN_NAME]" at bounding box center [773, 589] width 253 height 37
